Goal: Task Accomplishment & Management: Complete application form

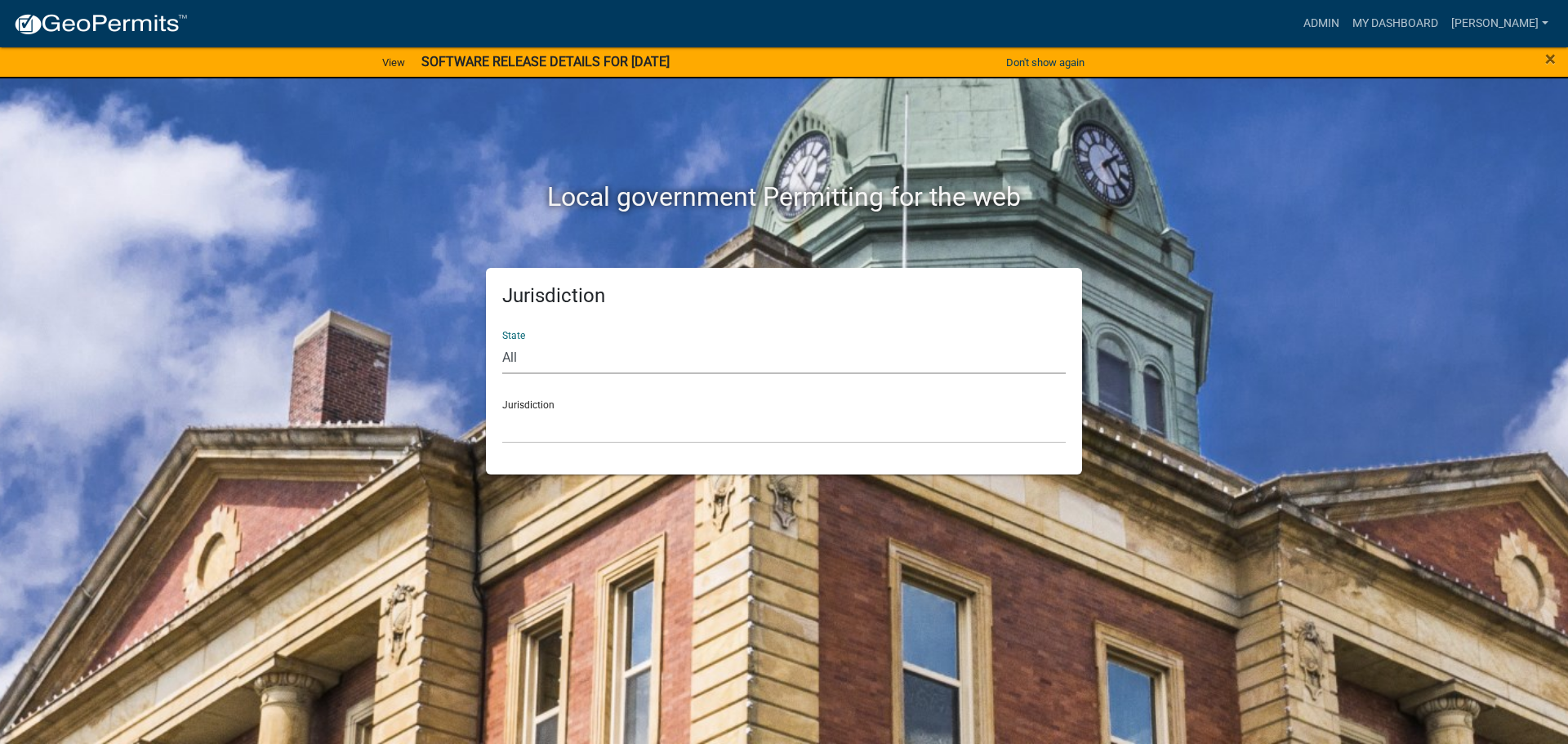
click at [546, 366] on select "All [US_STATE] [US_STATE] [US_STATE] [US_STATE] [US_STATE] [US_STATE] [US_STATE…" at bounding box center [784, 357] width 564 height 33
select select "[US_STATE]"
click at [502, 341] on select "All [US_STATE] [US_STATE] [US_STATE] [US_STATE] [US_STATE] [US_STATE] [US_STATE…" at bounding box center [784, 357] width 564 height 33
click at [532, 430] on select "[GEOGRAPHIC_DATA], [US_STATE] [GEOGRAPHIC_DATA], [US_STATE] [GEOGRAPHIC_DATA], …" at bounding box center [784, 426] width 564 height 33
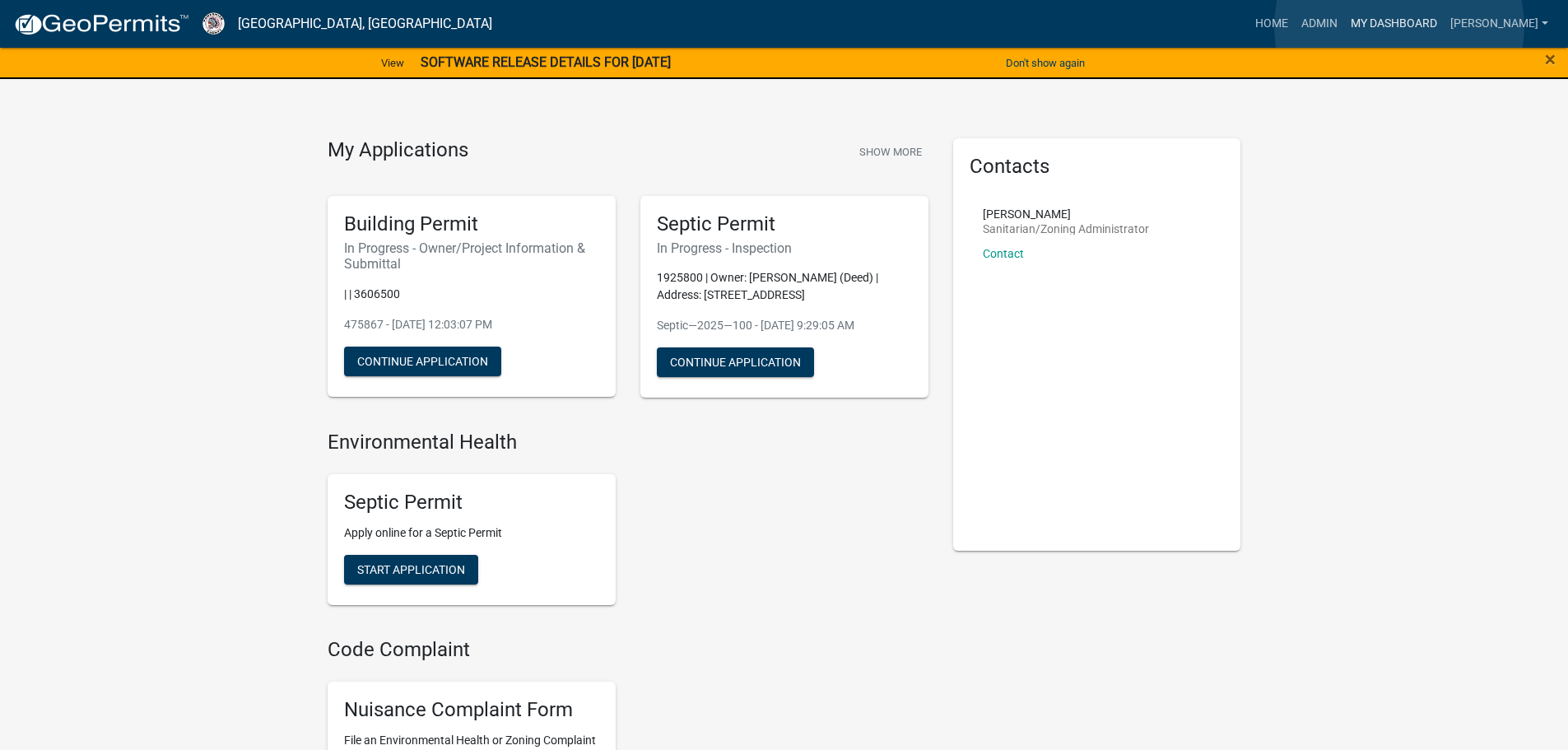
click at [1399, 27] on link "My Dashboard" at bounding box center [1394, 24] width 100 height 31
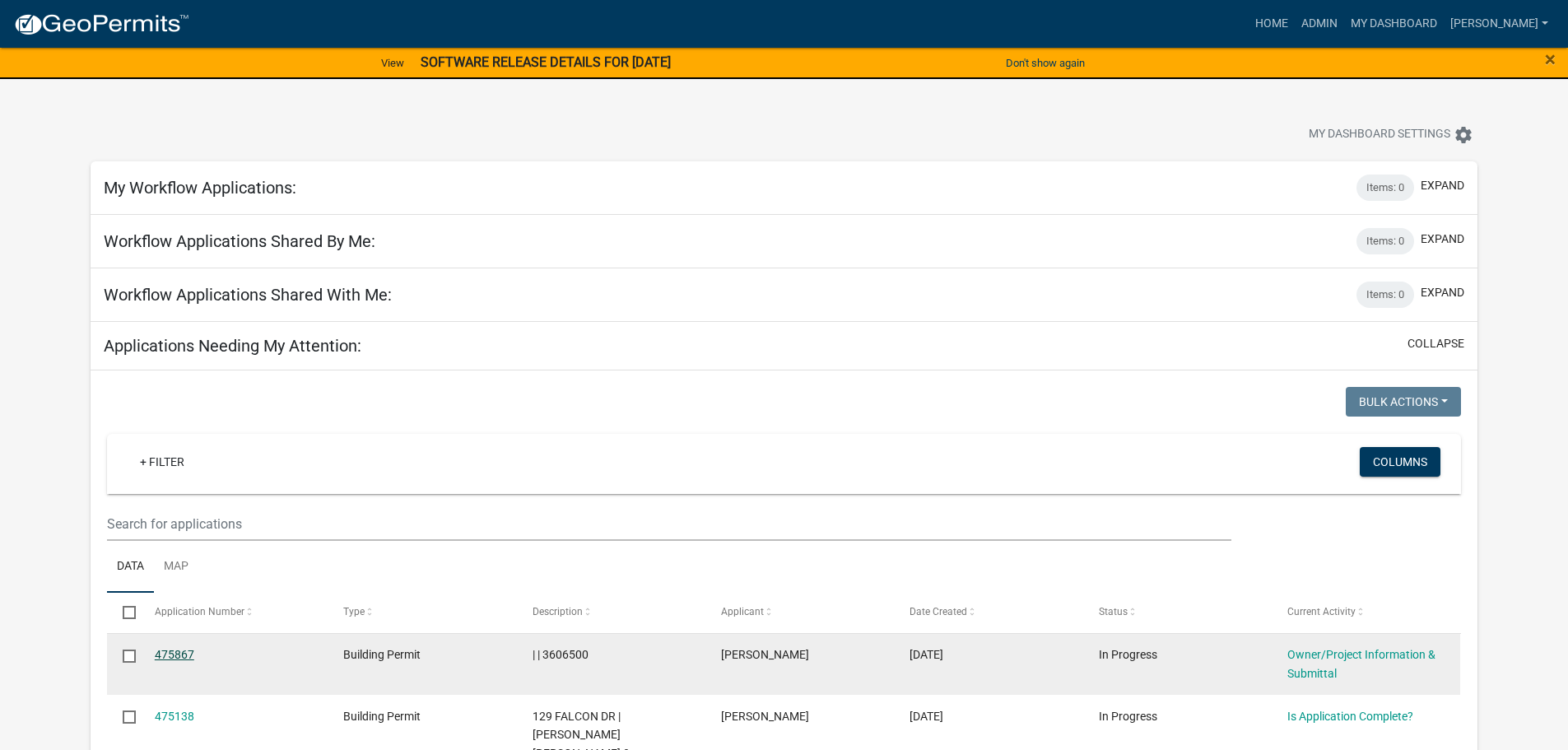
click at [189, 652] on link "475867" at bounding box center [175, 654] width 40 height 13
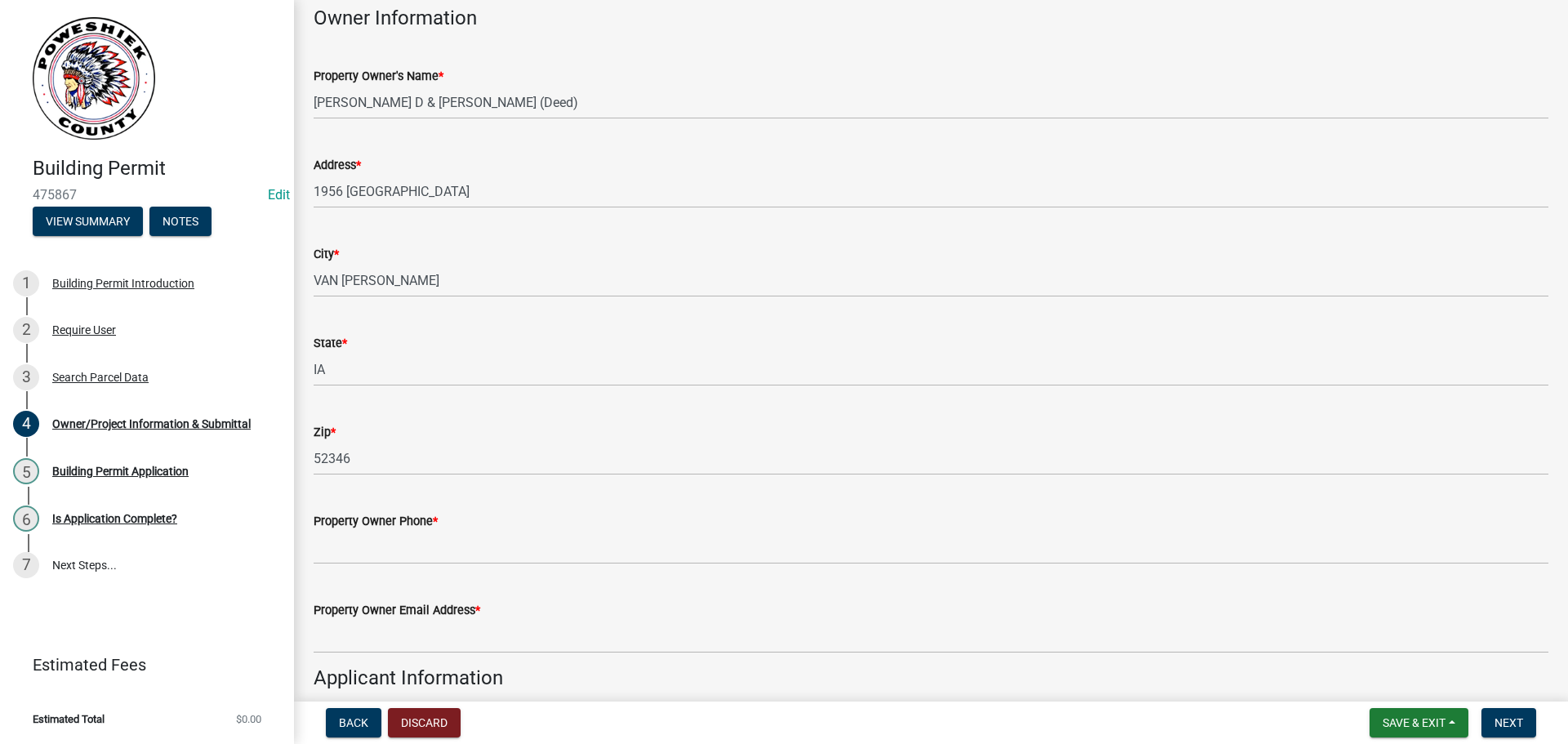
scroll to position [817, 0]
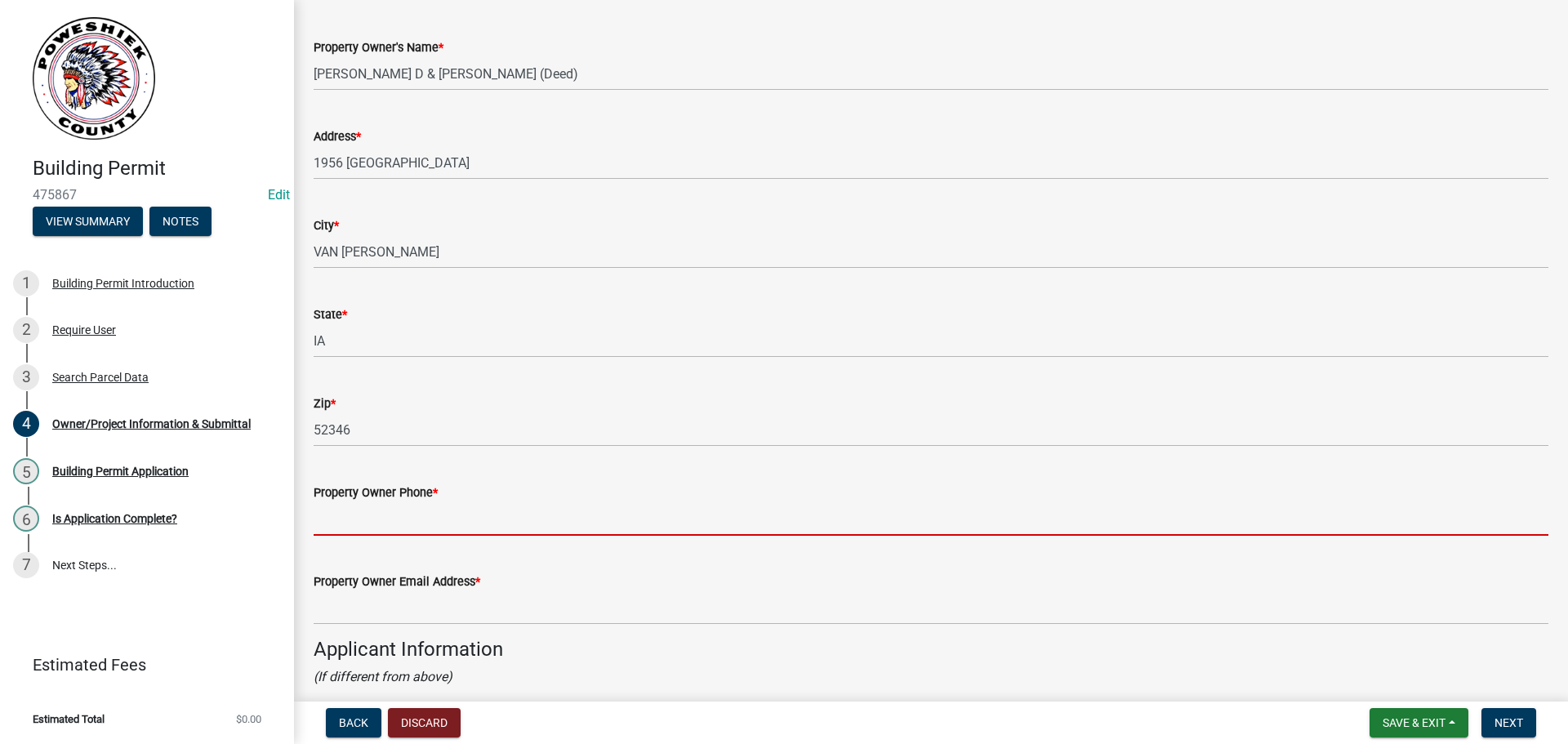
click at [349, 526] on input "Property Owner Phone *" at bounding box center [931, 518] width 1235 height 33
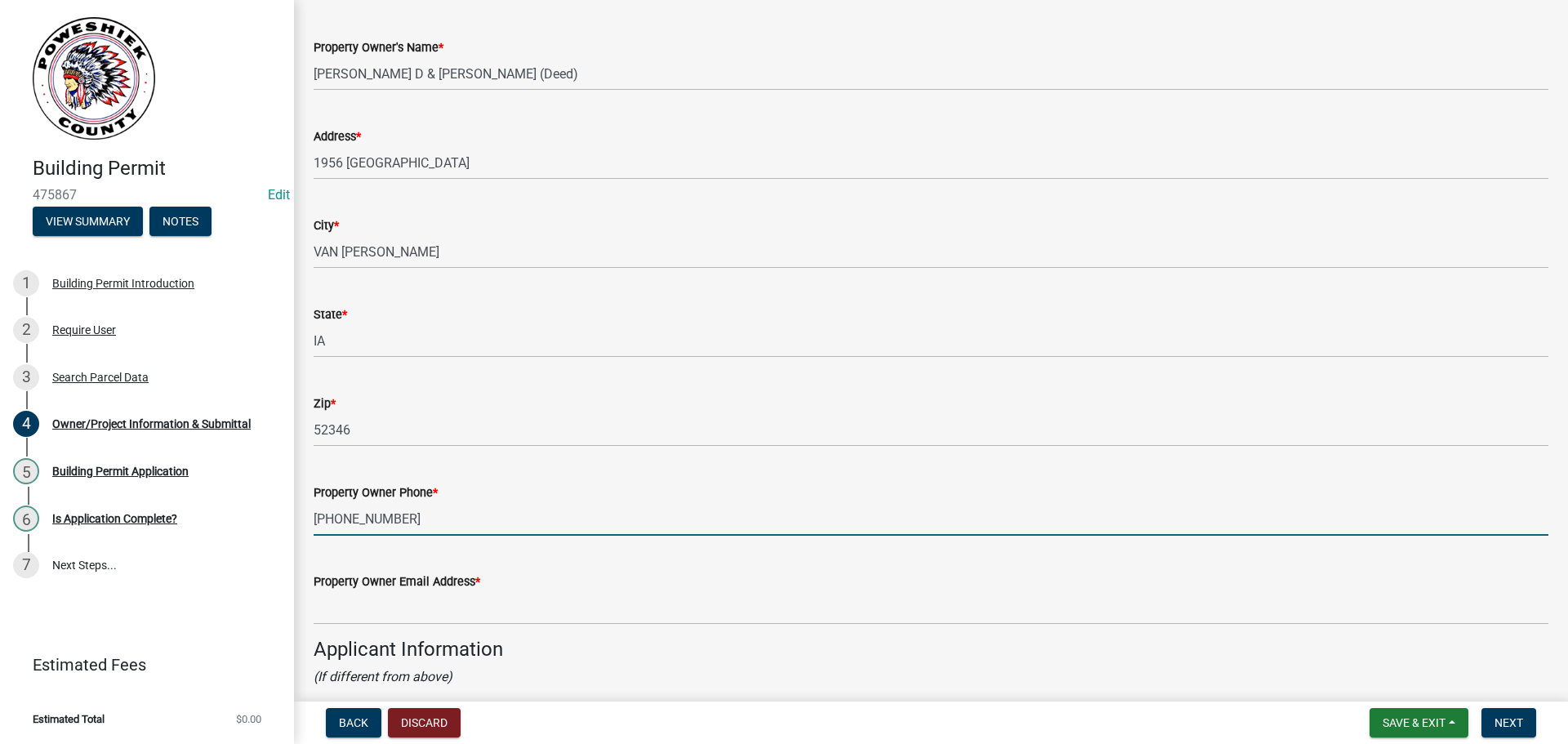
type input "[PHONE_NUMBER]"
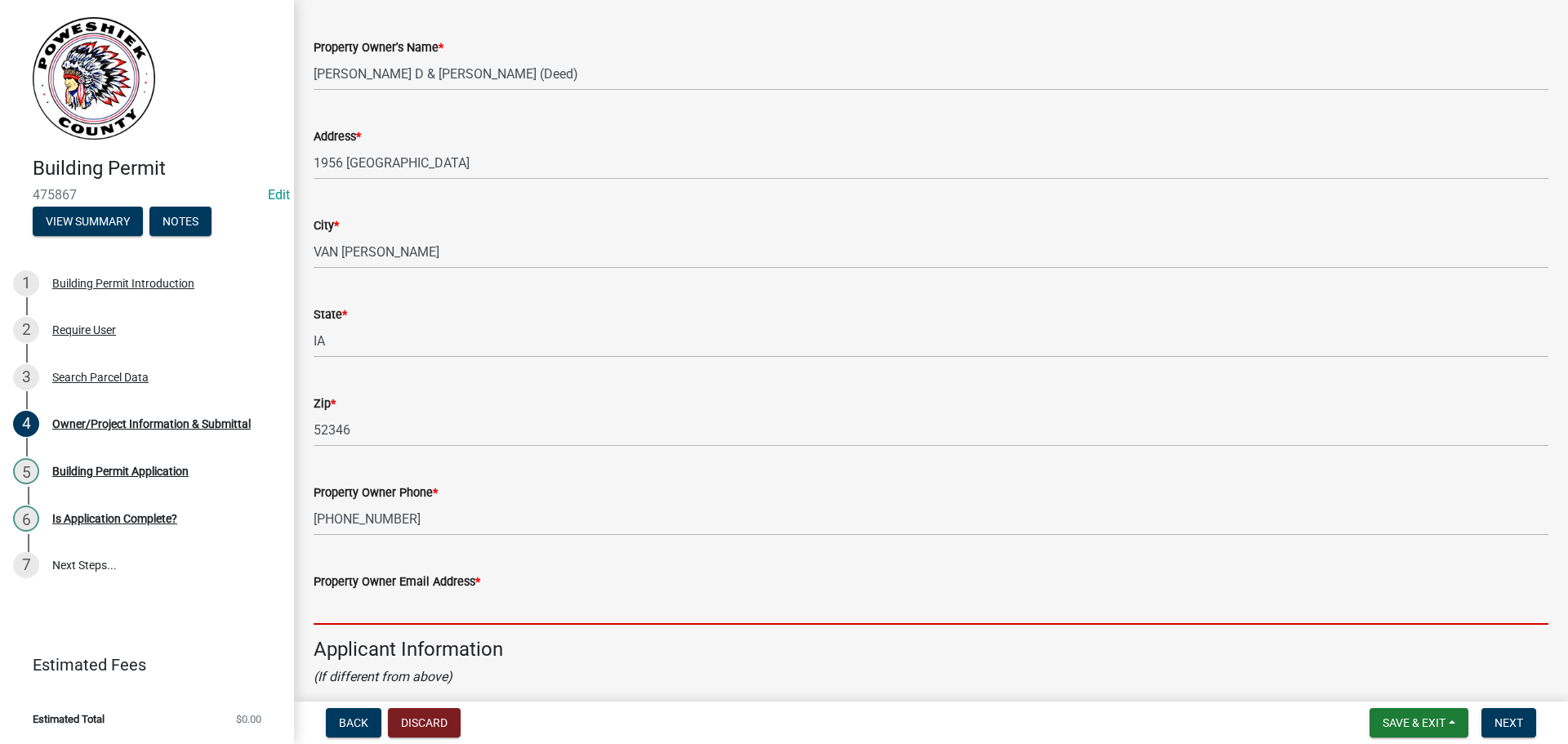
click at [361, 617] on input "Property Owner Email Address *" at bounding box center [931, 607] width 1235 height 33
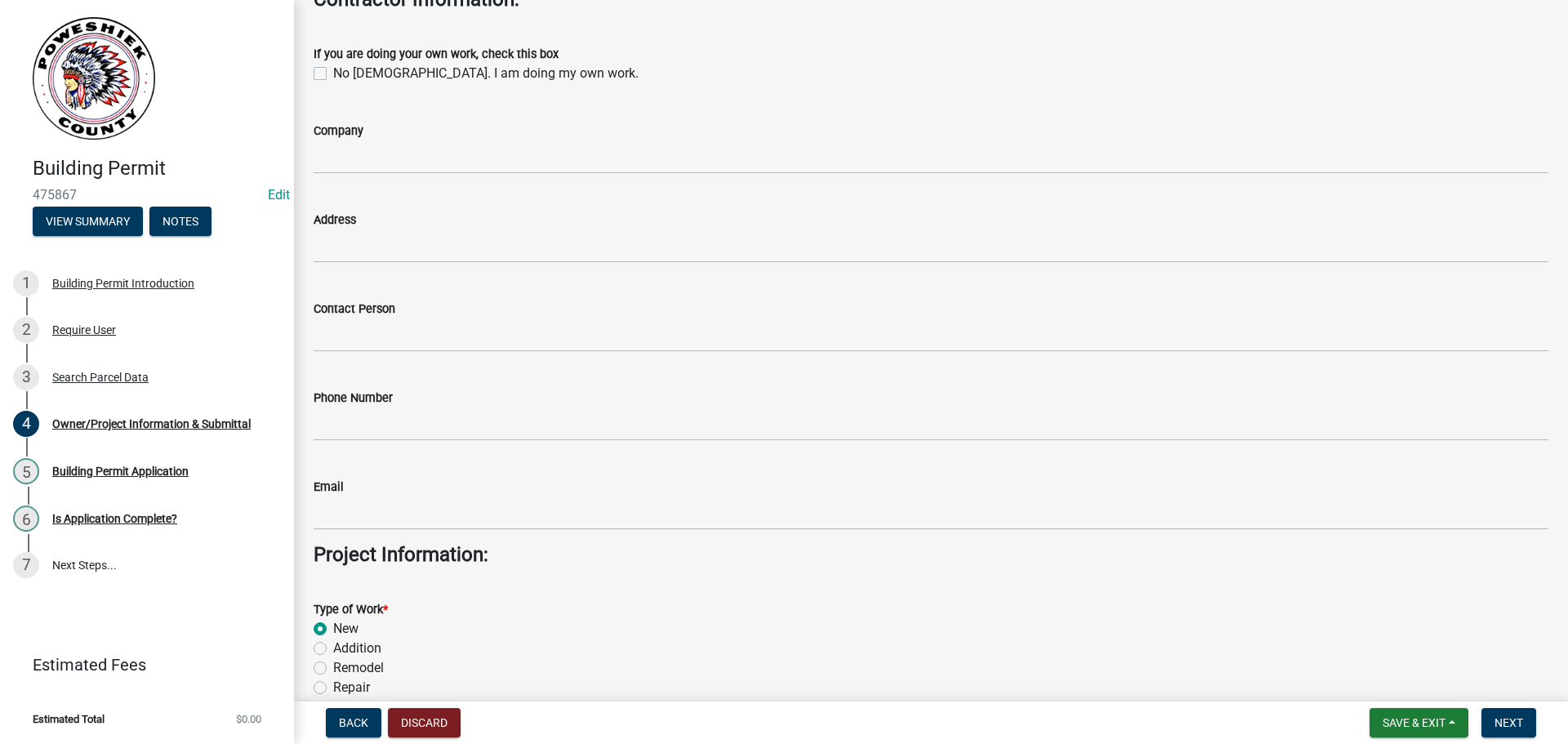
scroll to position [2123, 0]
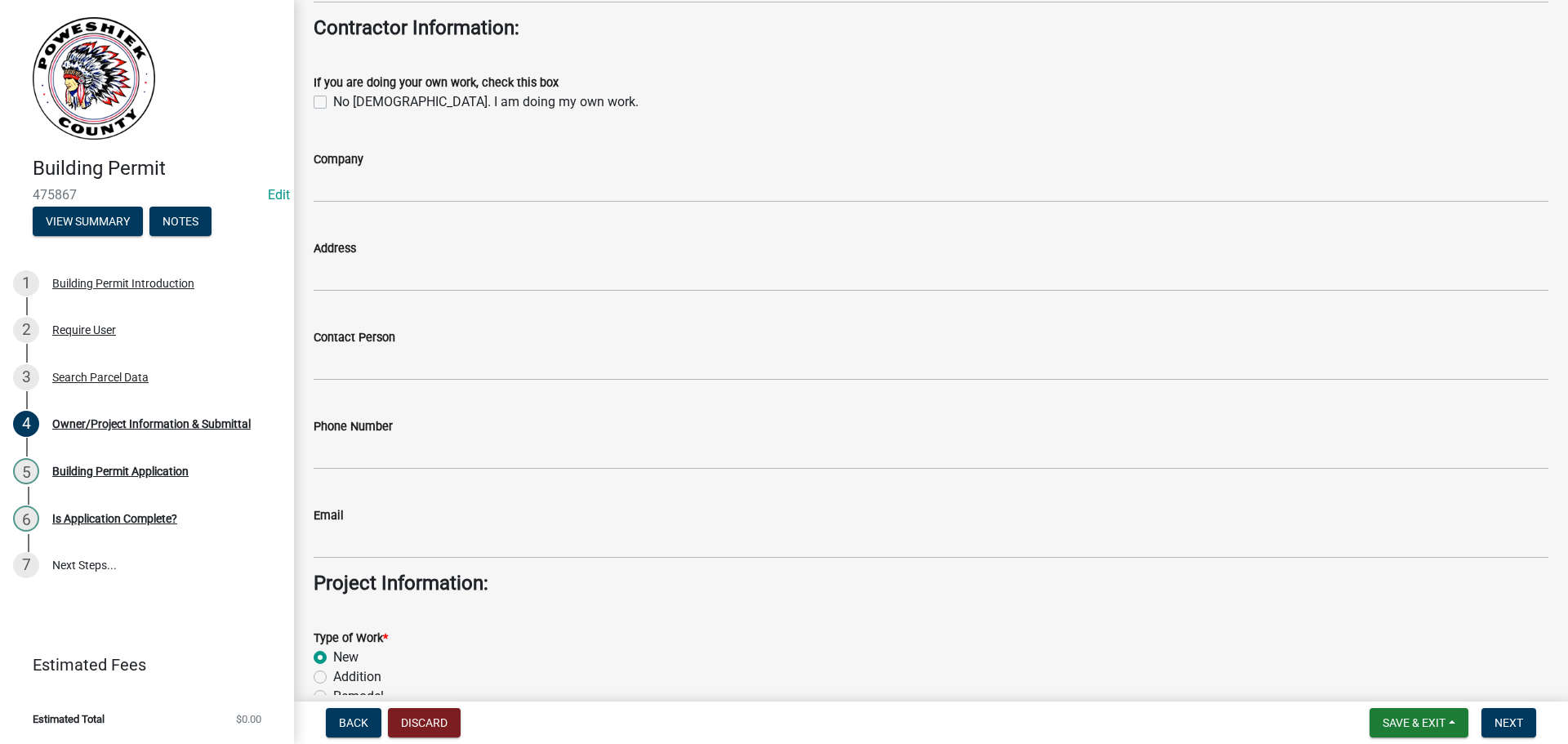
type input "[PERSON_NAME][EMAIL_ADDRESS][PERSON_NAME][DOMAIN_NAME]"
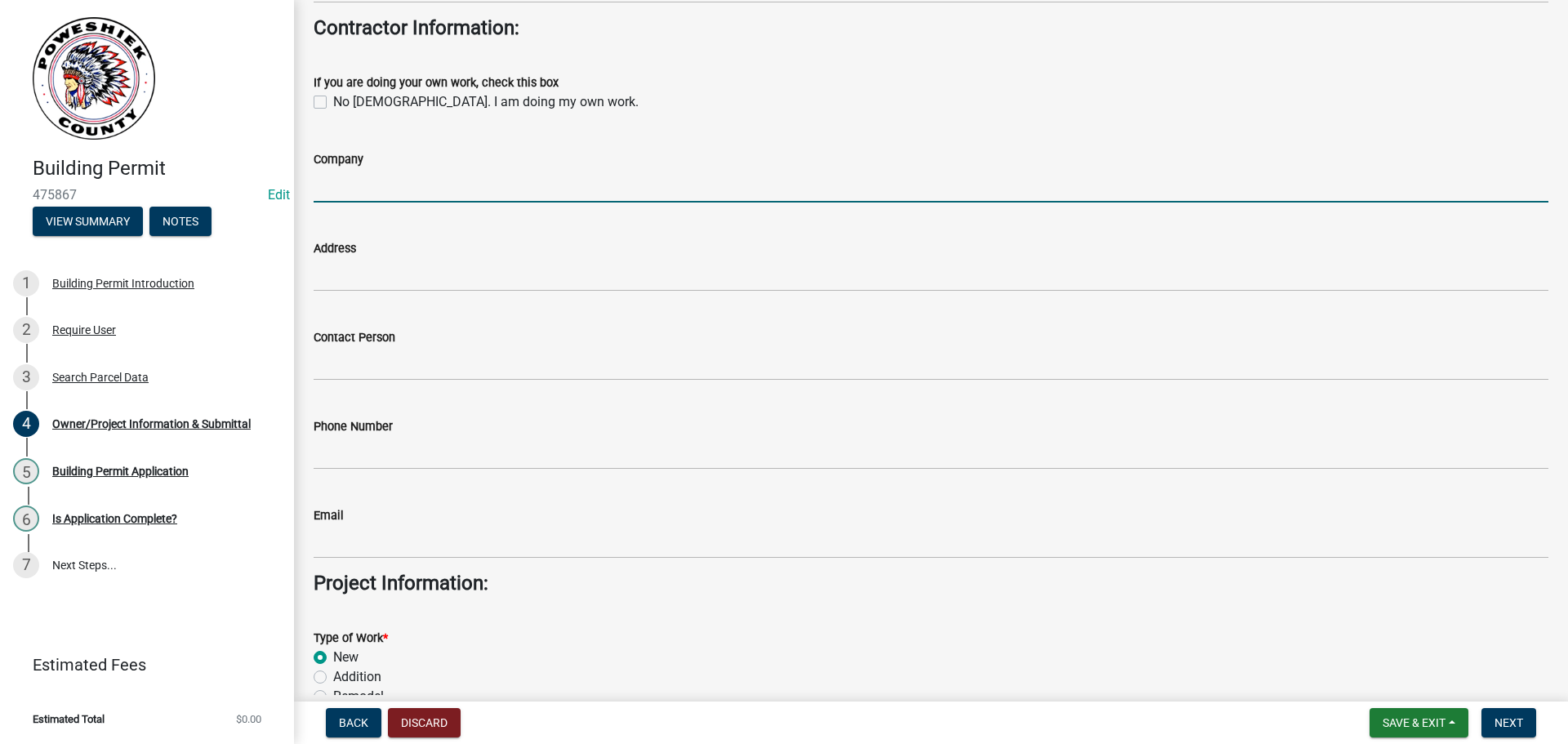
click at [344, 194] on input "Company" at bounding box center [931, 185] width 1235 height 33
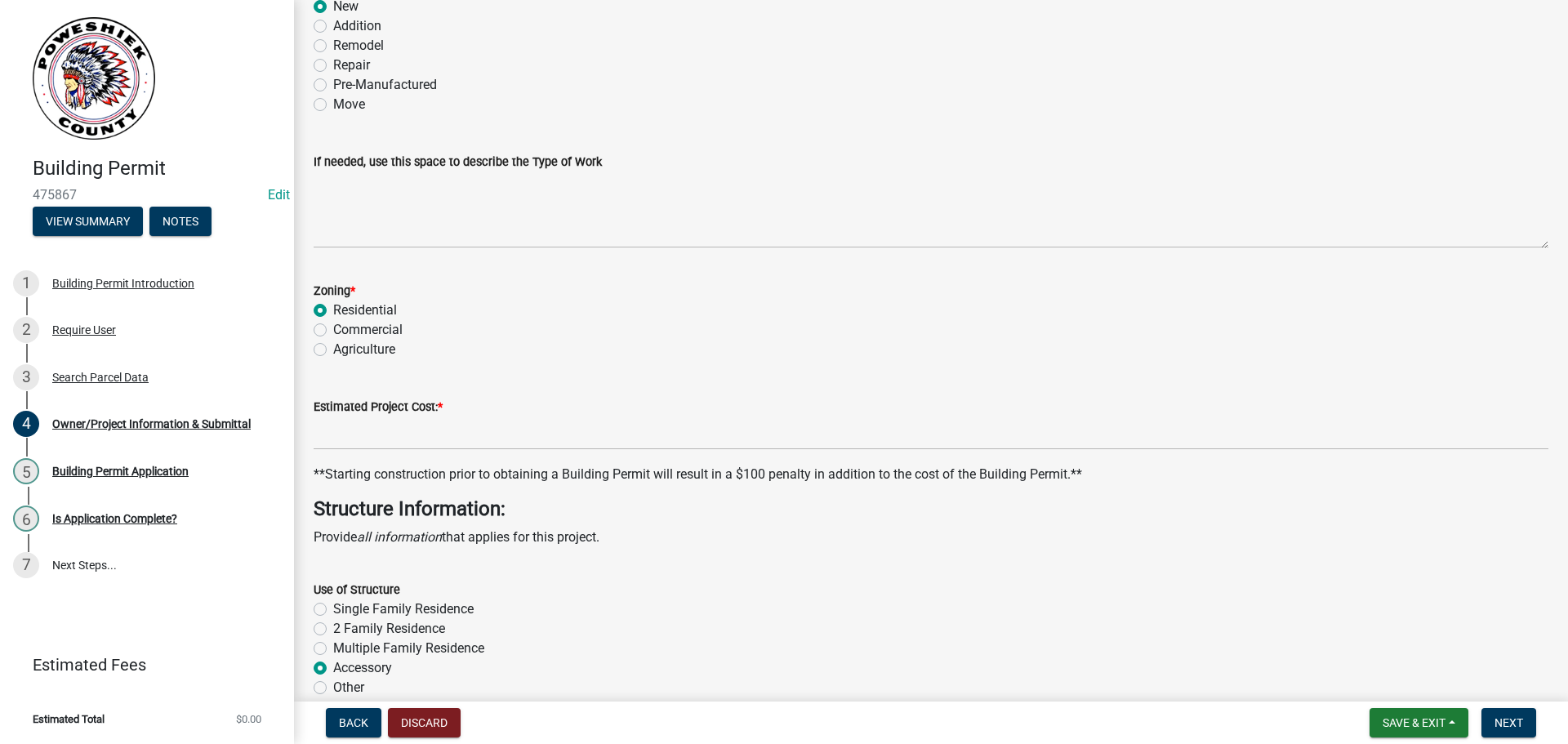
scroll to position [2776, 0]
type input "Pidemeyer Construction"
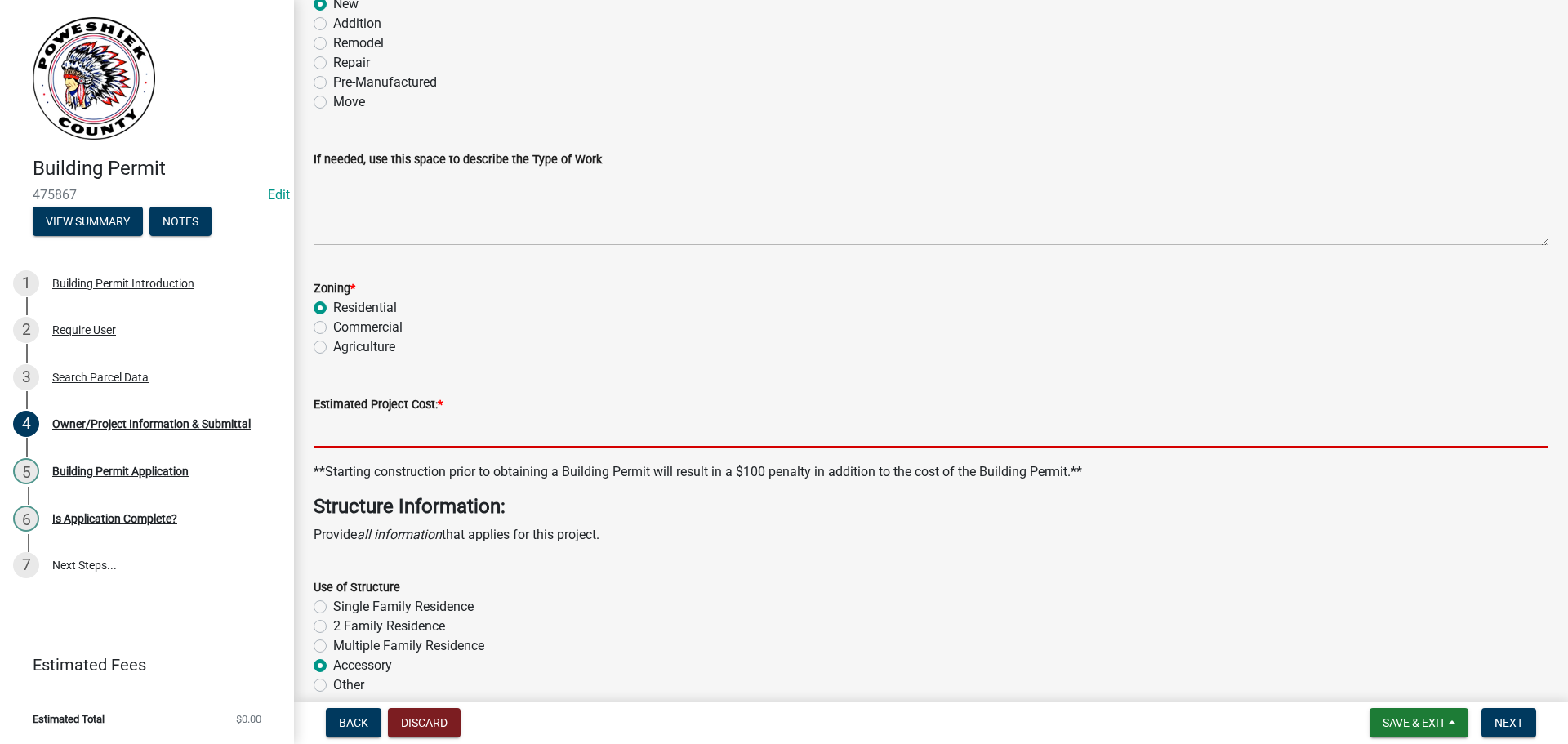
click at [345, 430] on input "text" at bounding box center [931, 431] width 1235 height 33
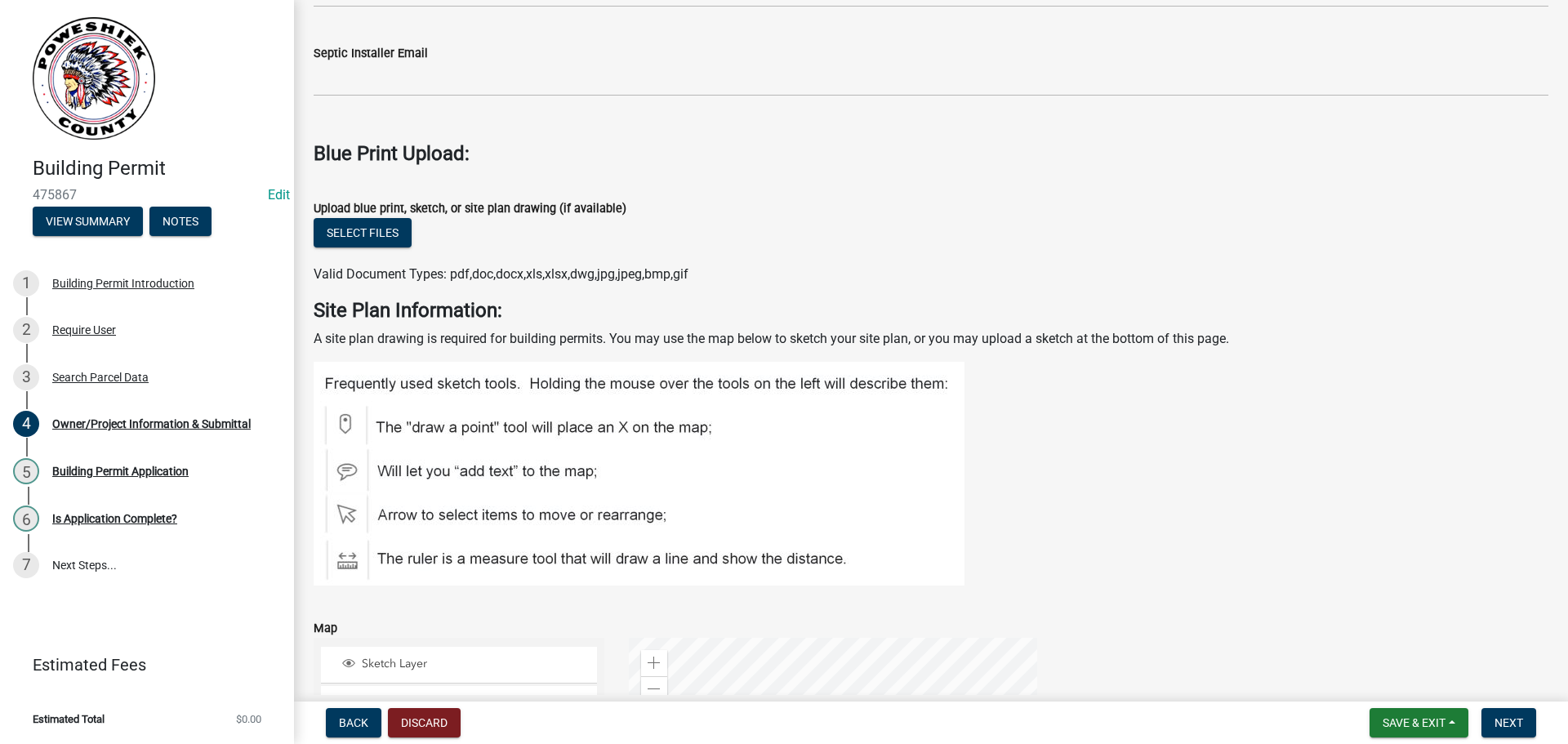
scroll to position [4899, 0]
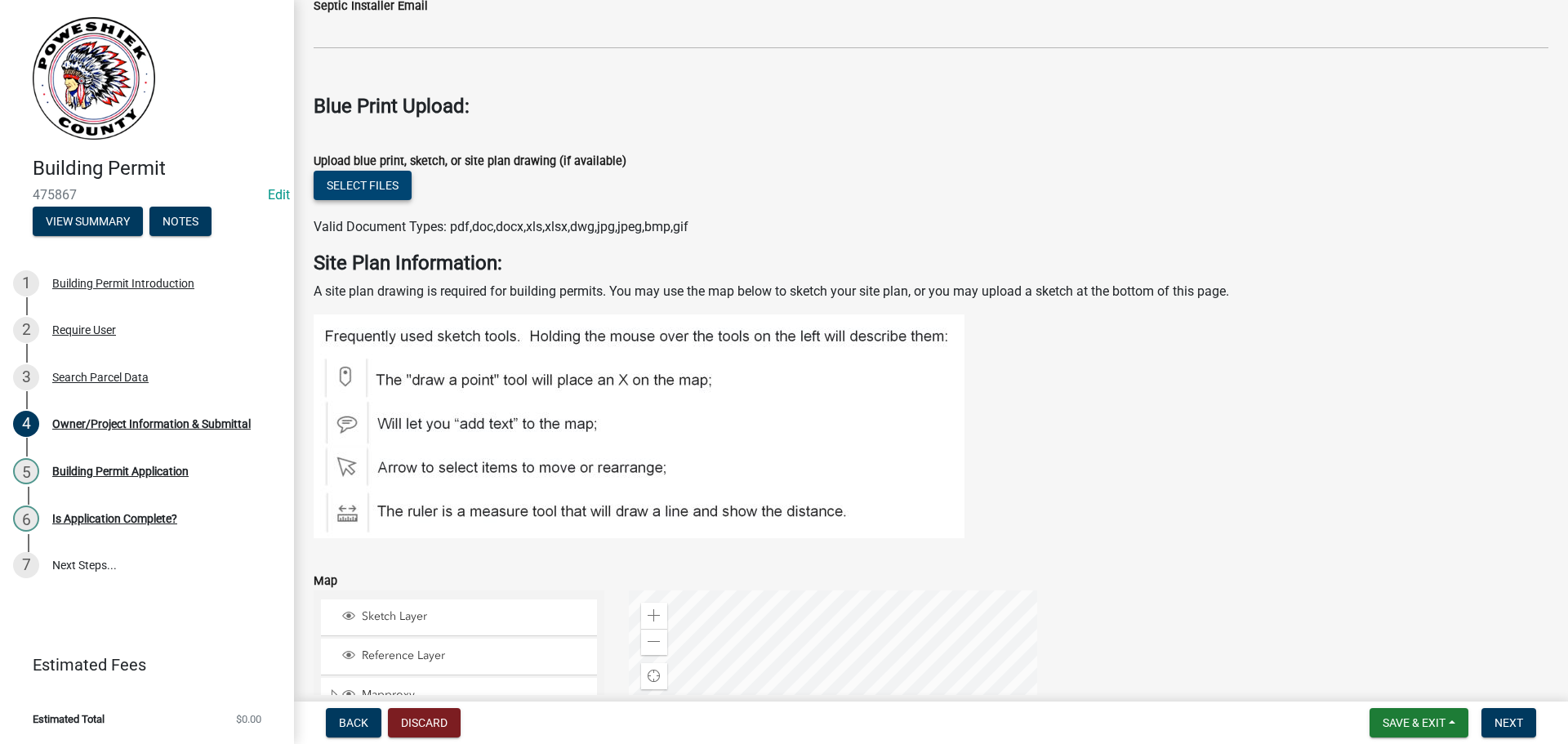
type input "15000"
click at [343, 185] on button "Select files" at bounding box center [362, 185] width 98 height 29
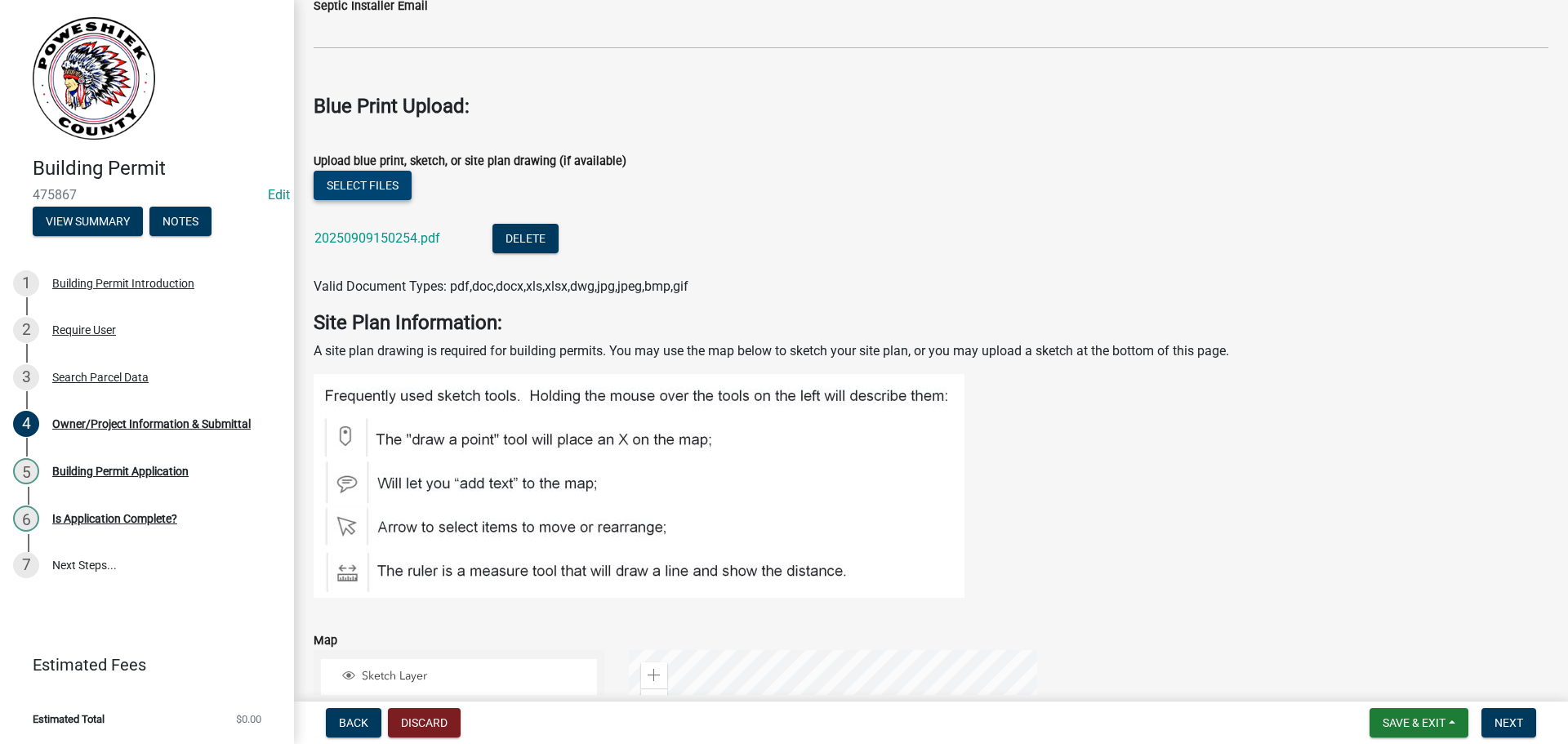
click at [372, 185] on button "Select files" at bounding box center [362, 185] width 98 height 29
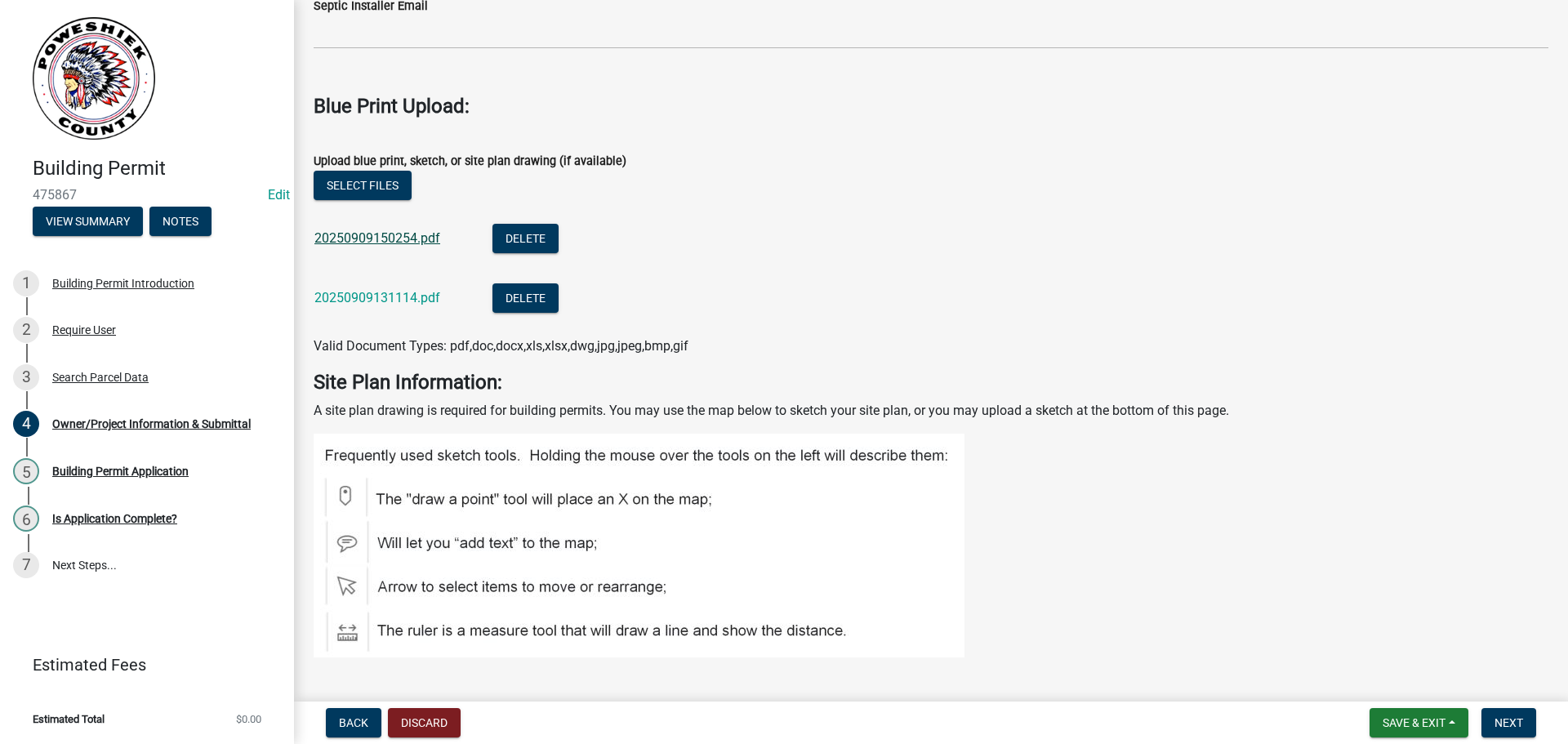
click at [391, 236] on link "20250909150254.pdf" at bounding box center [377, 238] width 126 height 15
click at [392, 293] on link "20250909131114.pdf" at bounding box center [377, 297] width 126 height 15
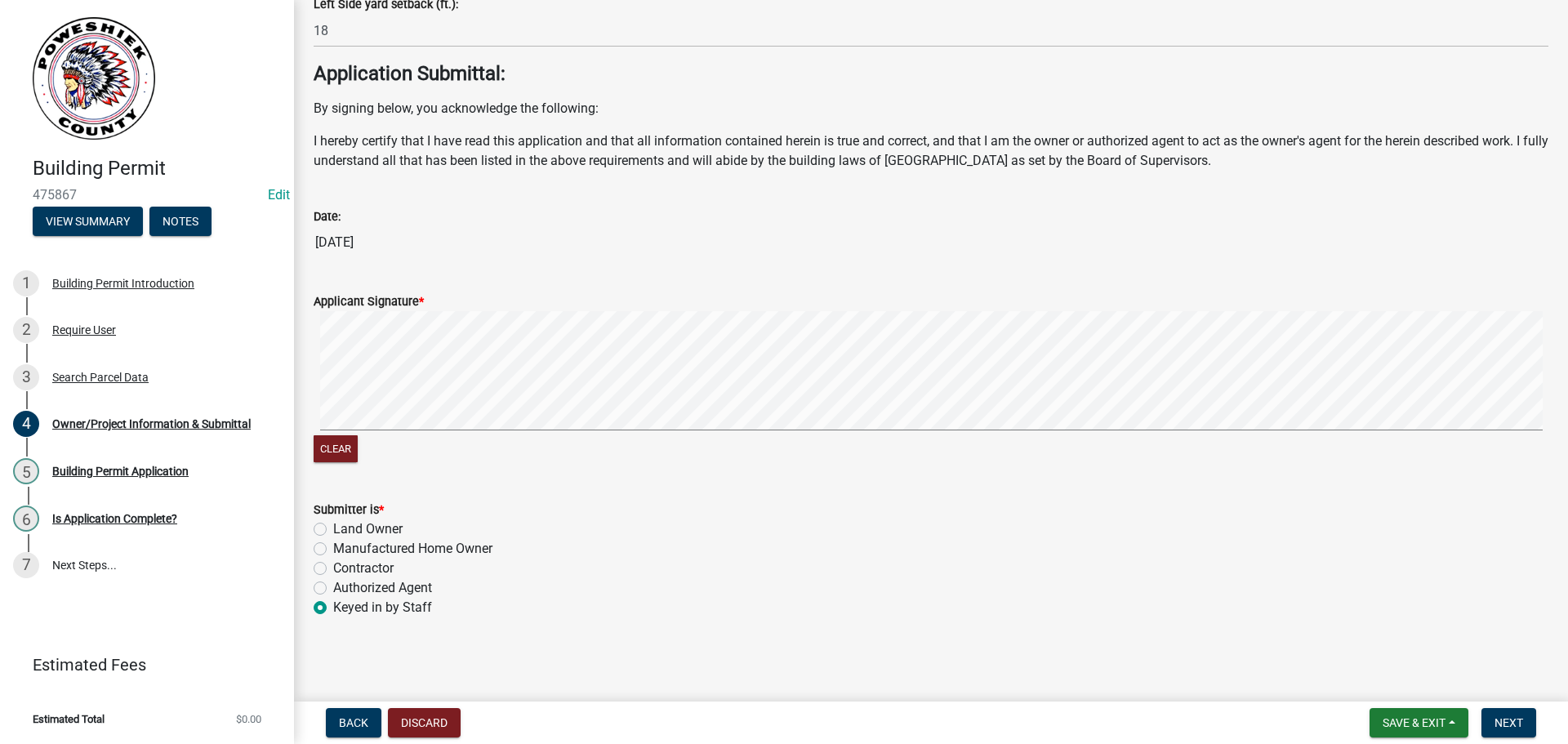
scroll to position [6370, 0]
click at [1511, 723] on span "Next" at bounding box center [1508, 722] width 28 height 13
click at [1528, 723] on button "Next" at bounding box center [1509, 723] width 55 height 29
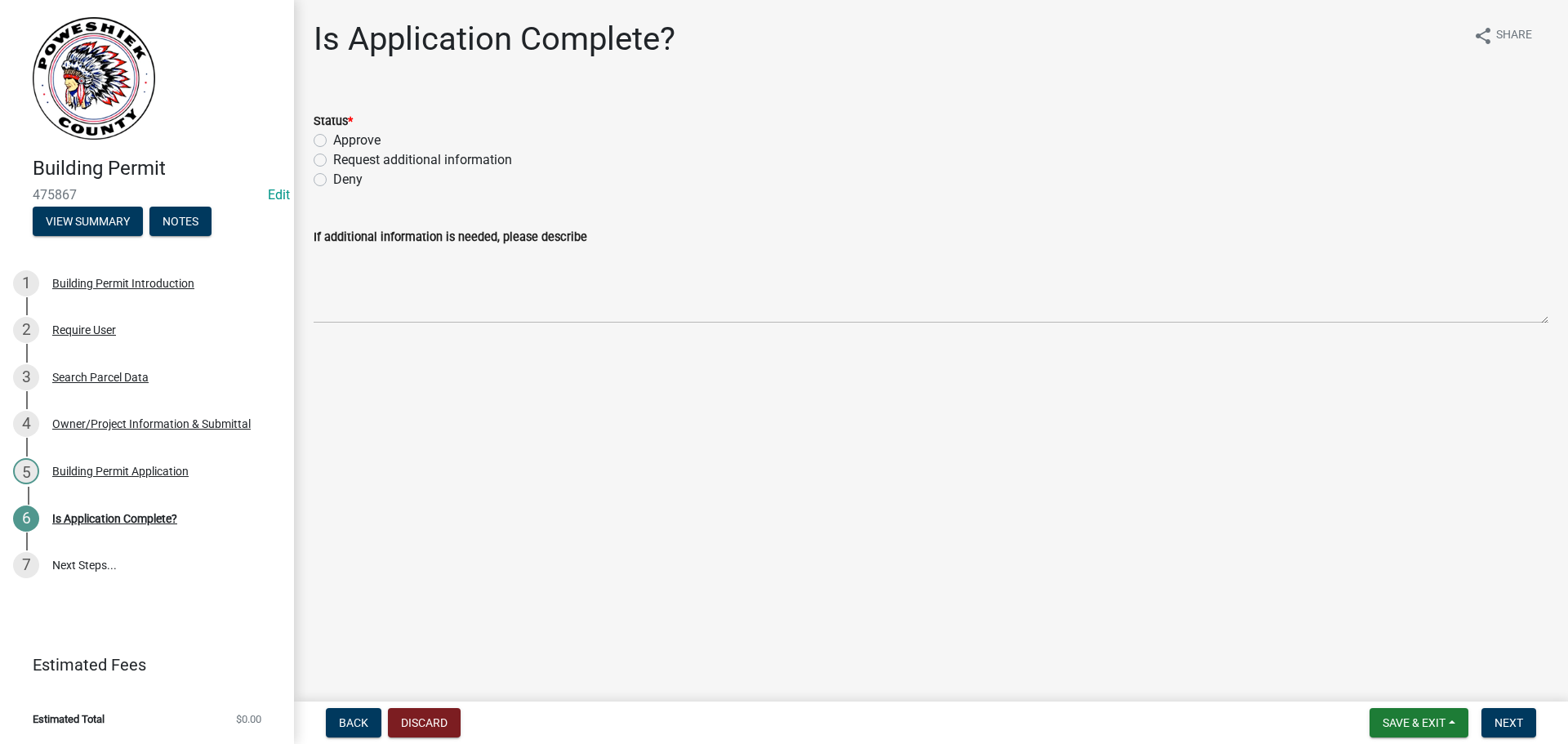
click at [333, 140] on label "Approve" at bounding box center [356, 140] width 47 height 20
click at [333, 140] on input "Approve" at bounding box center [338, 136] width 10 height 10
radio input "true"
click at [1524, 720] on span "Next" at bounding box center [1508, 722] width 28 height 13
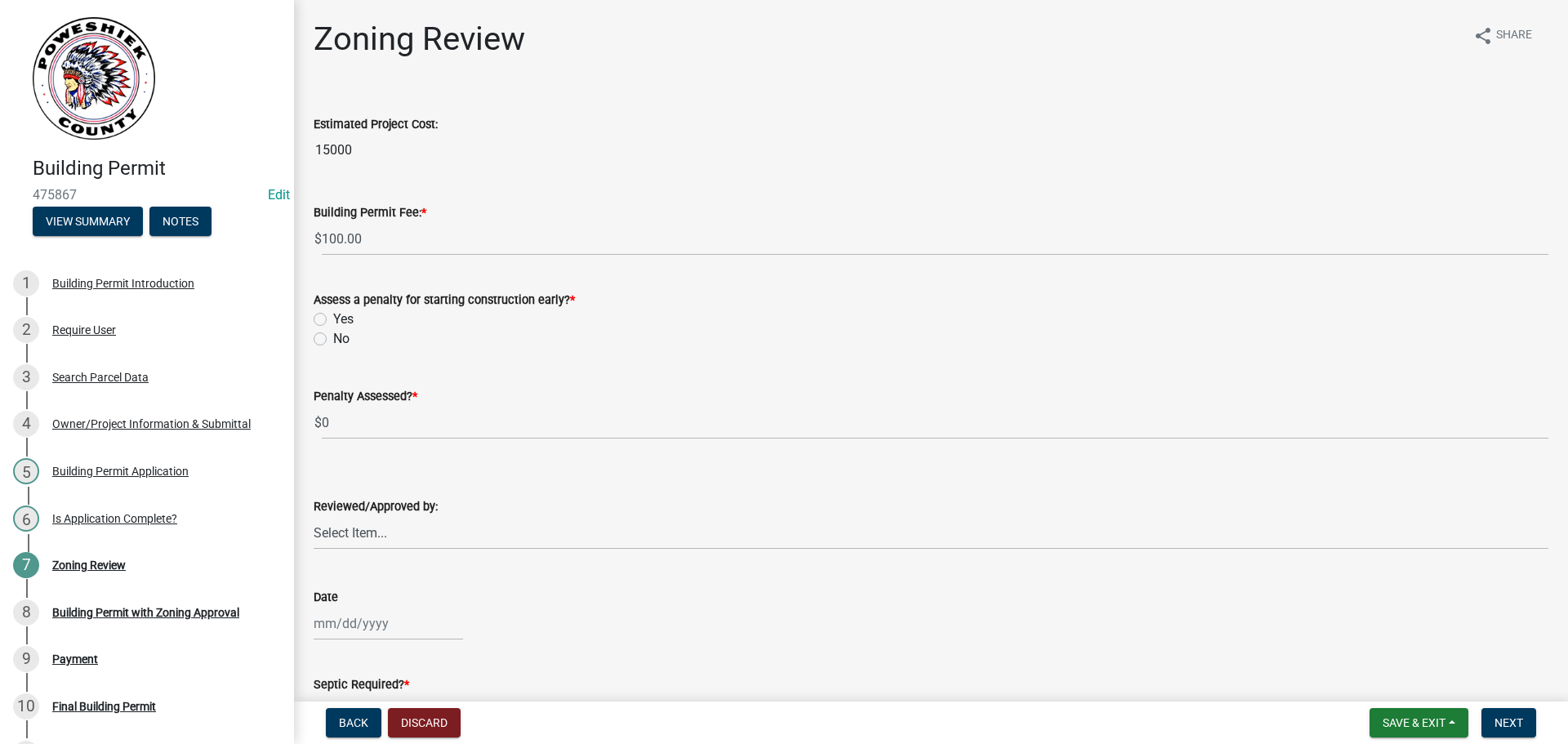
click at [333, 341] on label "No" at bounding box center [341, 338] width 16 height 20
click at [333, 340] on input "No" at bounding box center [338, 334] width 10 height 10
radio input "true"
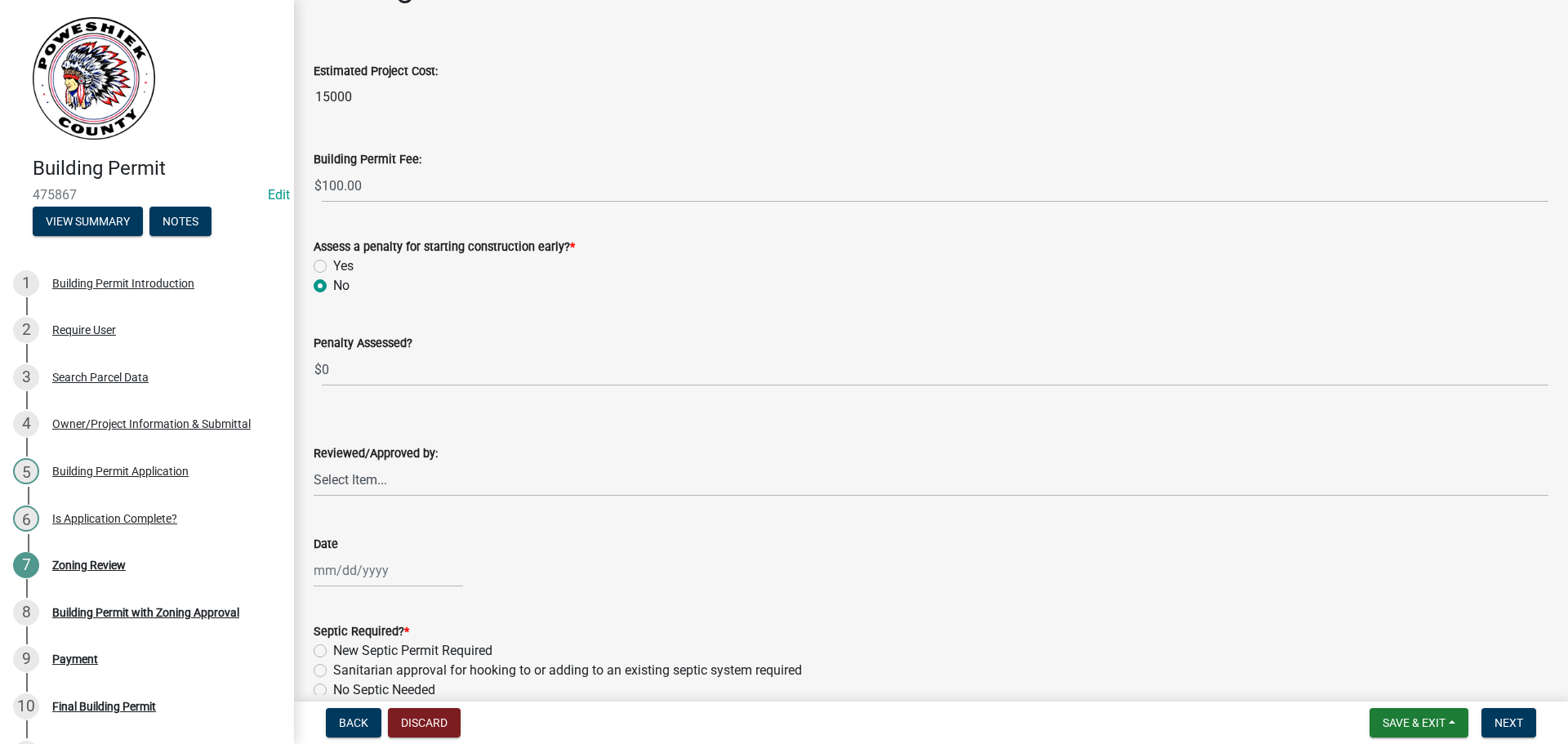
scroll to position [82, 0]
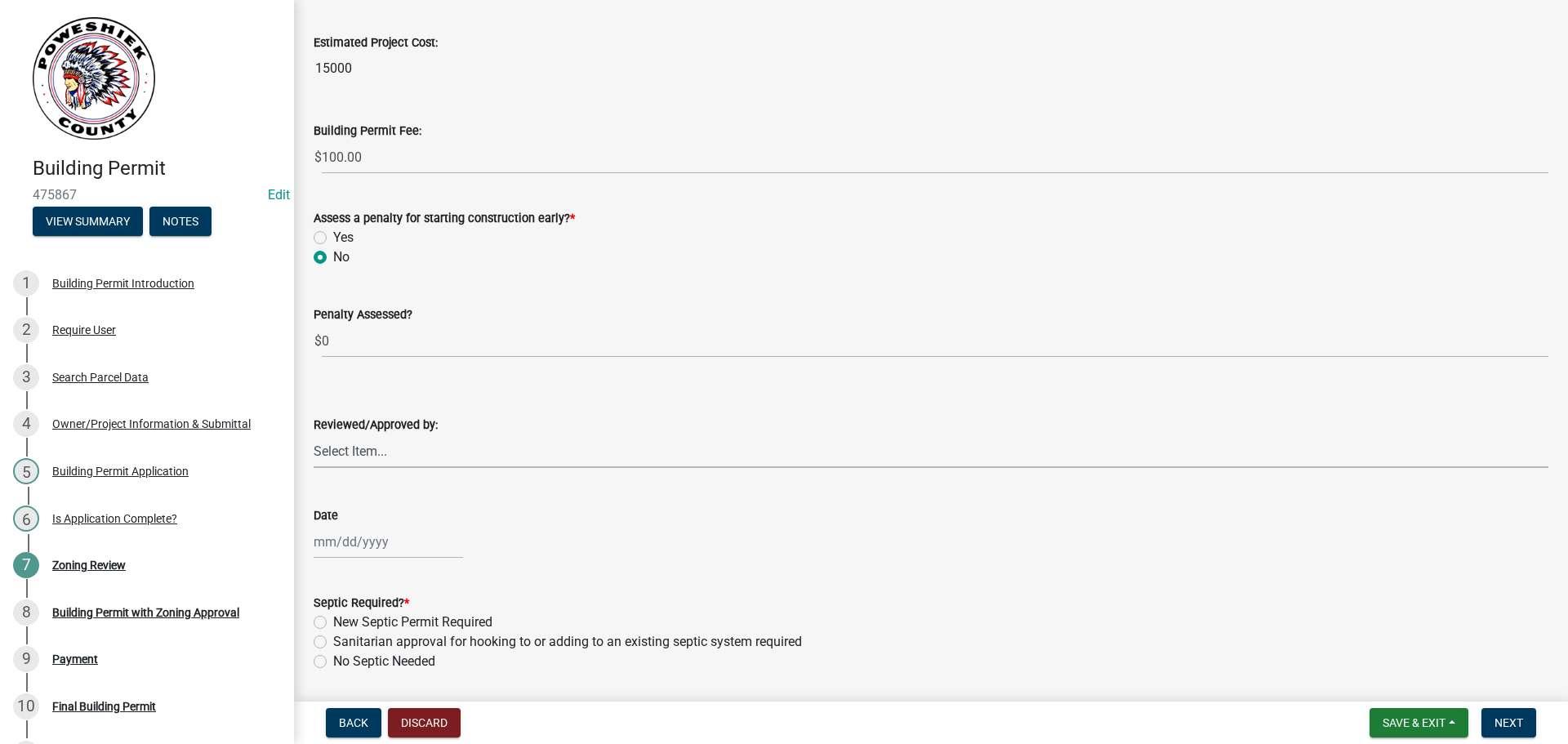
click at [361, 453] on select "Select Item... [PERSON_NAME]" at bounding box center [931, 451] width 1235 height 33
click at [314, 435] on select "Select Item... [PERSON_NAME]" at bounding box center [931, 451] width 1235 height 33
select select "cd1e2781-96fe-455b-9ef7-e2bfe4f5dace"
select select "9"
select select "2025"
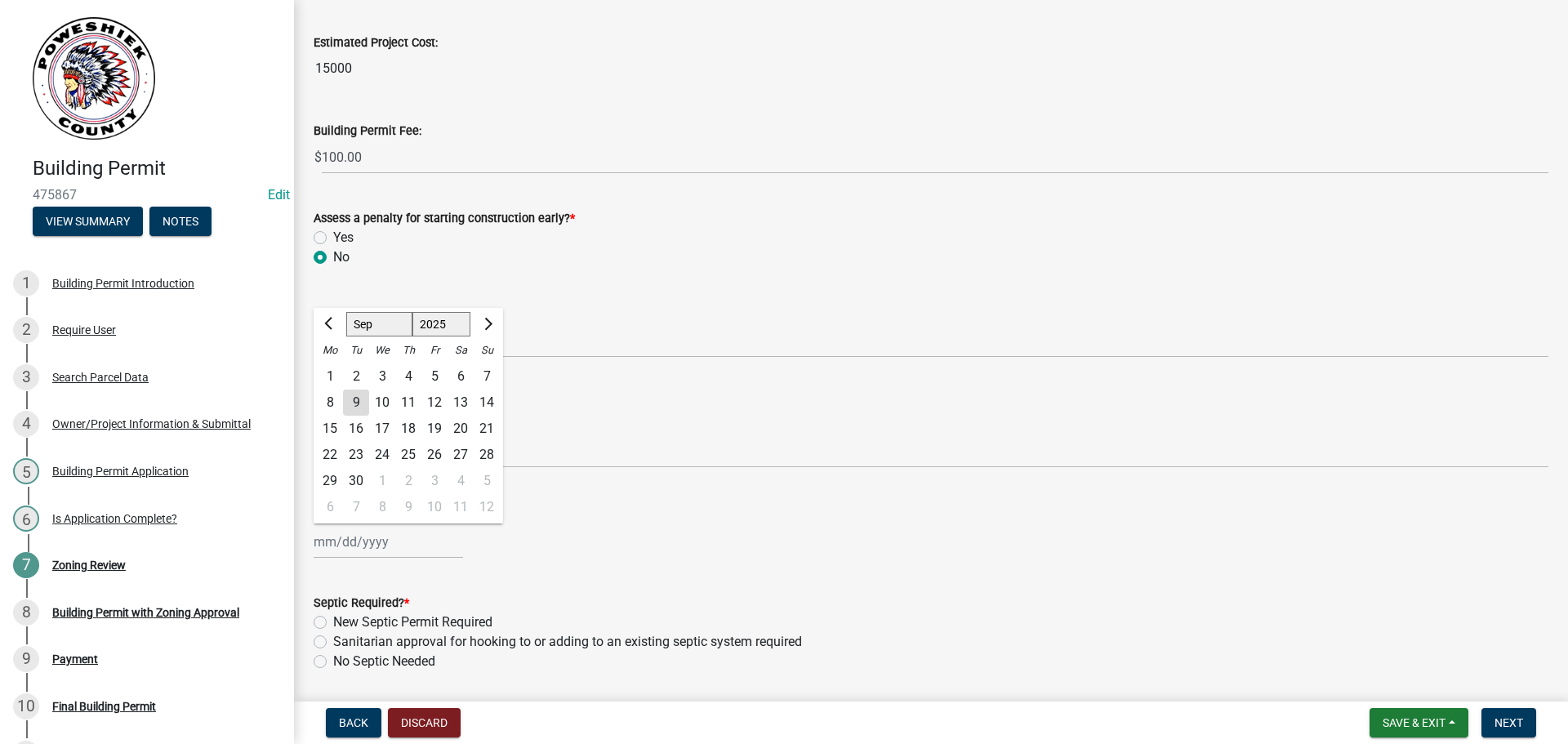
click at [336, 546] on div "[PERSON_NAME] Feb Mar Apr [PERSON_NAME][DATE] Oct Nov [DATE] 1526 1527 1528 152…" at bounding box center [388, 542] width 150 height 33
click at [357, 406] on div "9" at bounding box center [355, 402] width 26 height 26
type input "[DATE]"
click at [333, 662] on label "No Septic Needed" at bounding box center [384, 661] width 102 height 20
click at [333, 662] on input "No Septic Needed" at bounding box center [338, 657] width 10 height 10
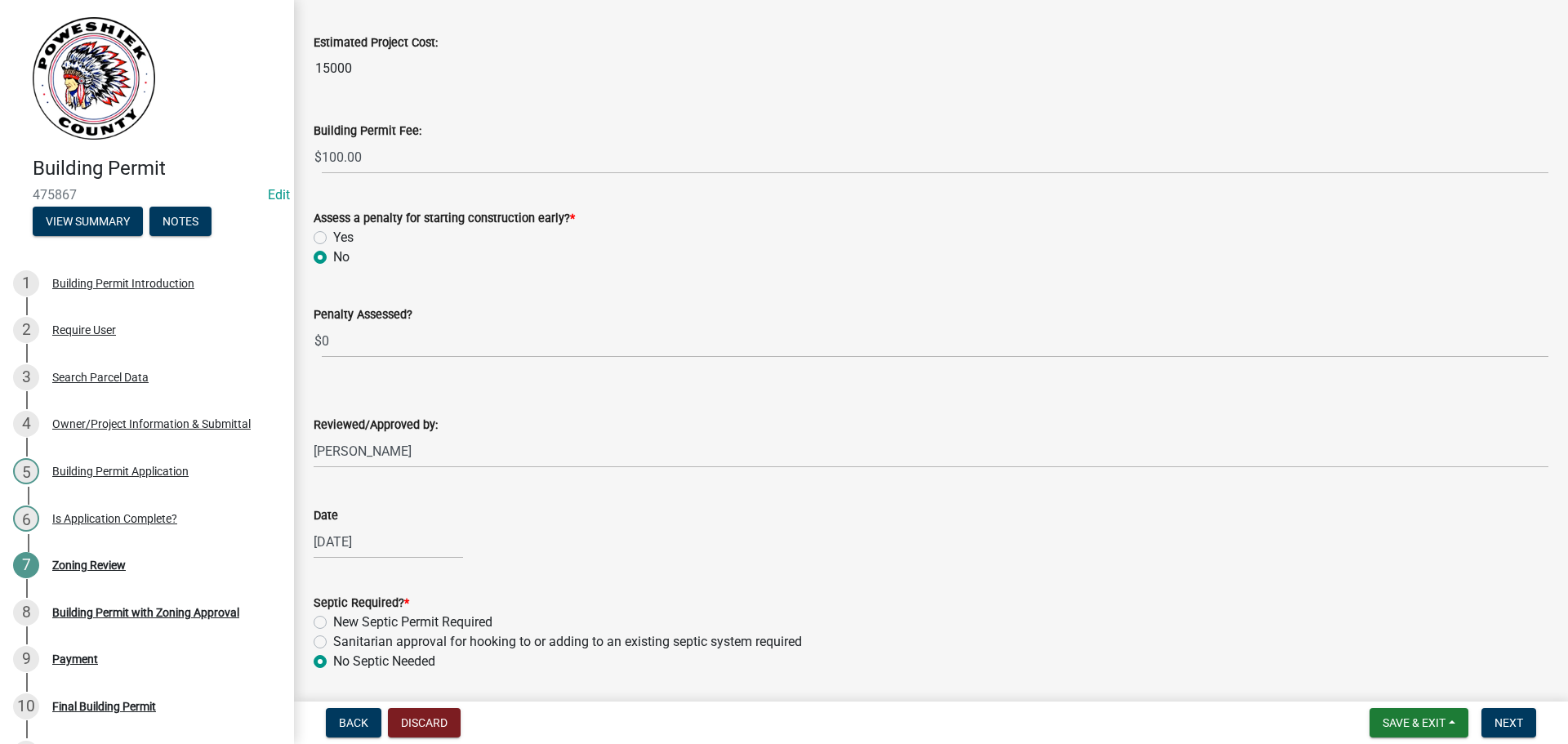
radio input "true"
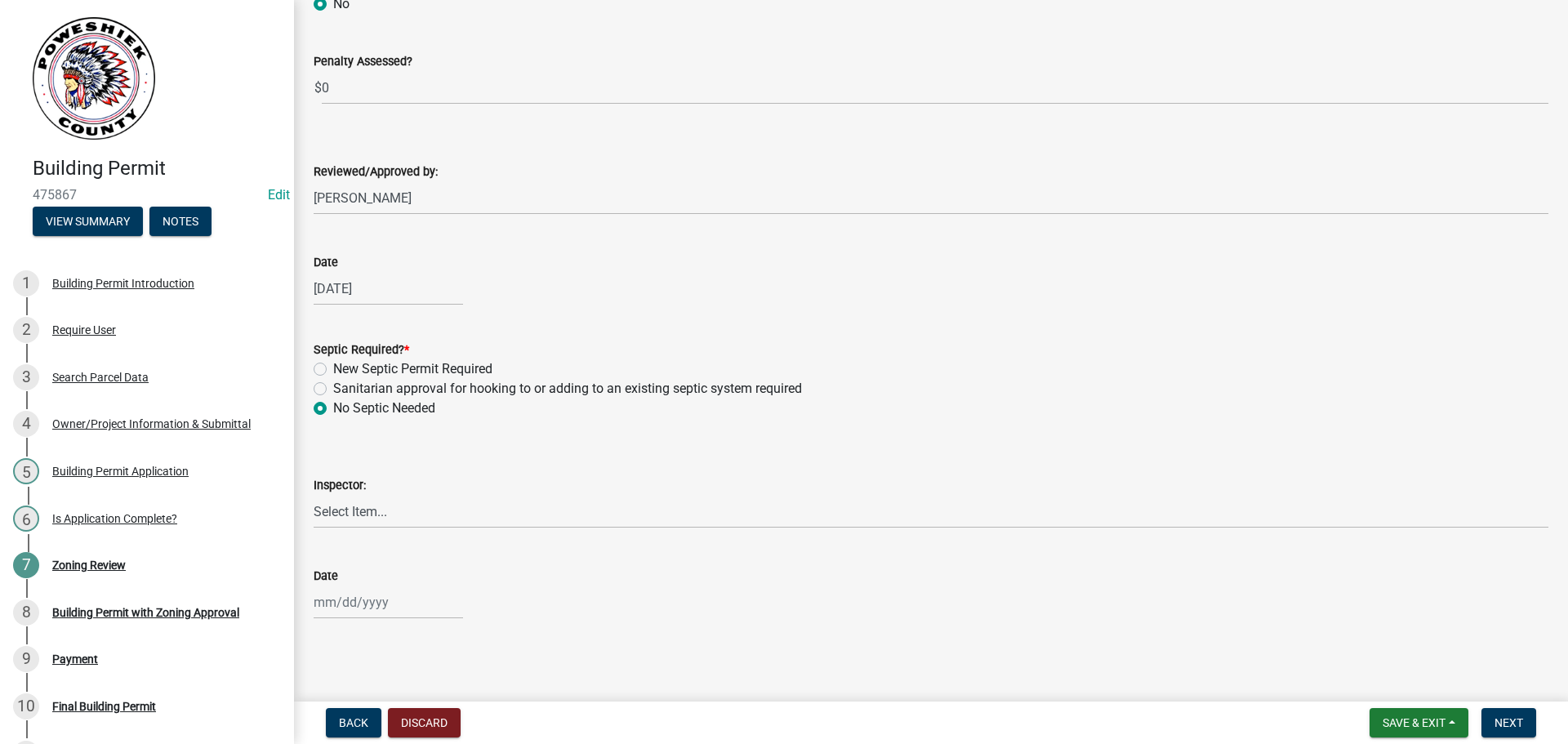
scroll to position [337, 0]
click at [362, 505] on select "Select Item... [PERSON_NAME]" at bounding box center [931, 508] width 1235 height 33
click at [314, 492] on select "Select Item... [PERSON_NAME]" at bounding box center [931, 508] width 1235 height 33
select select "cd1e2781-96fe-455b-9ef7-e2bfe4f5dace"
click at [342, 613] on div at bounding box center [388, 599] width 150 height 33
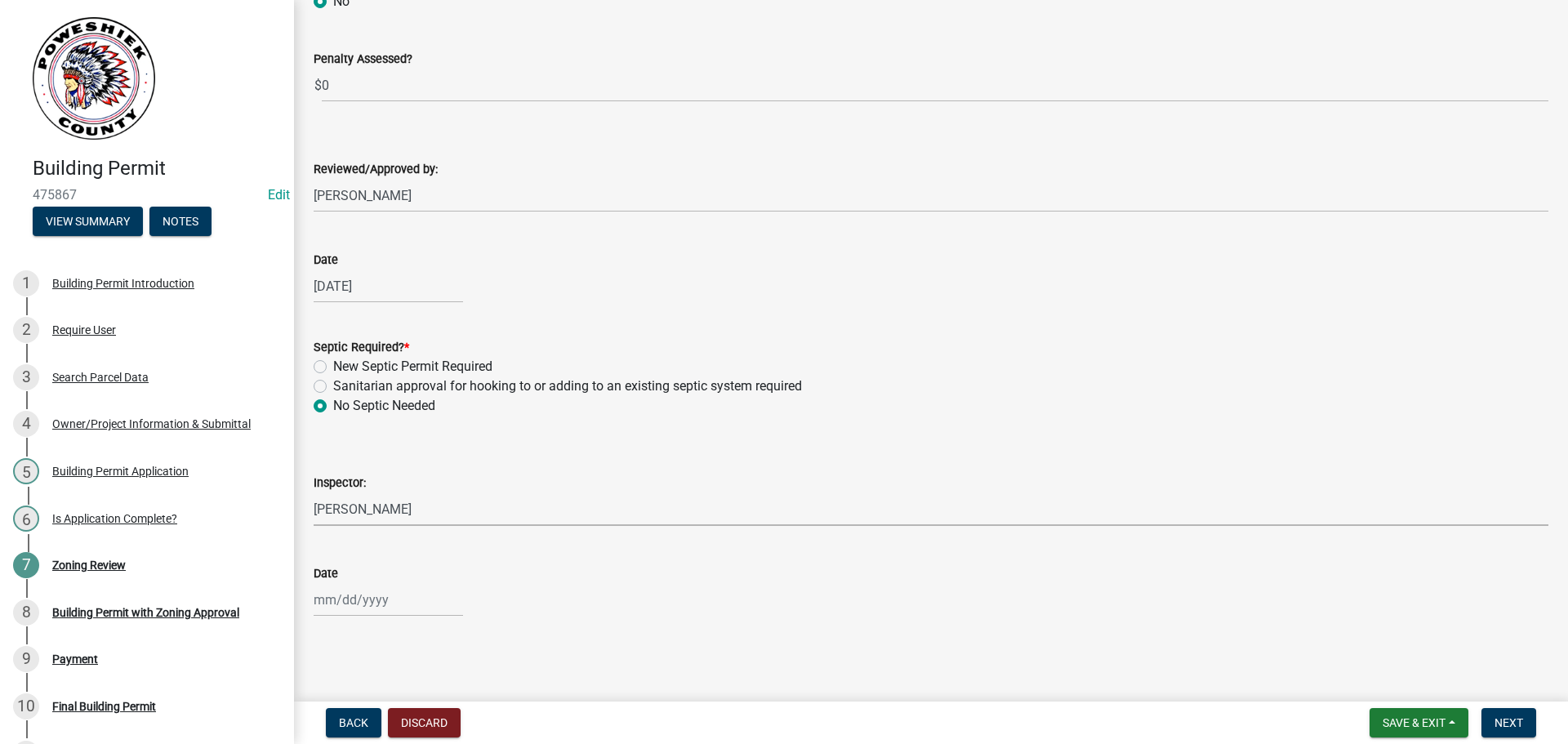
select select "9"
select select "2025"
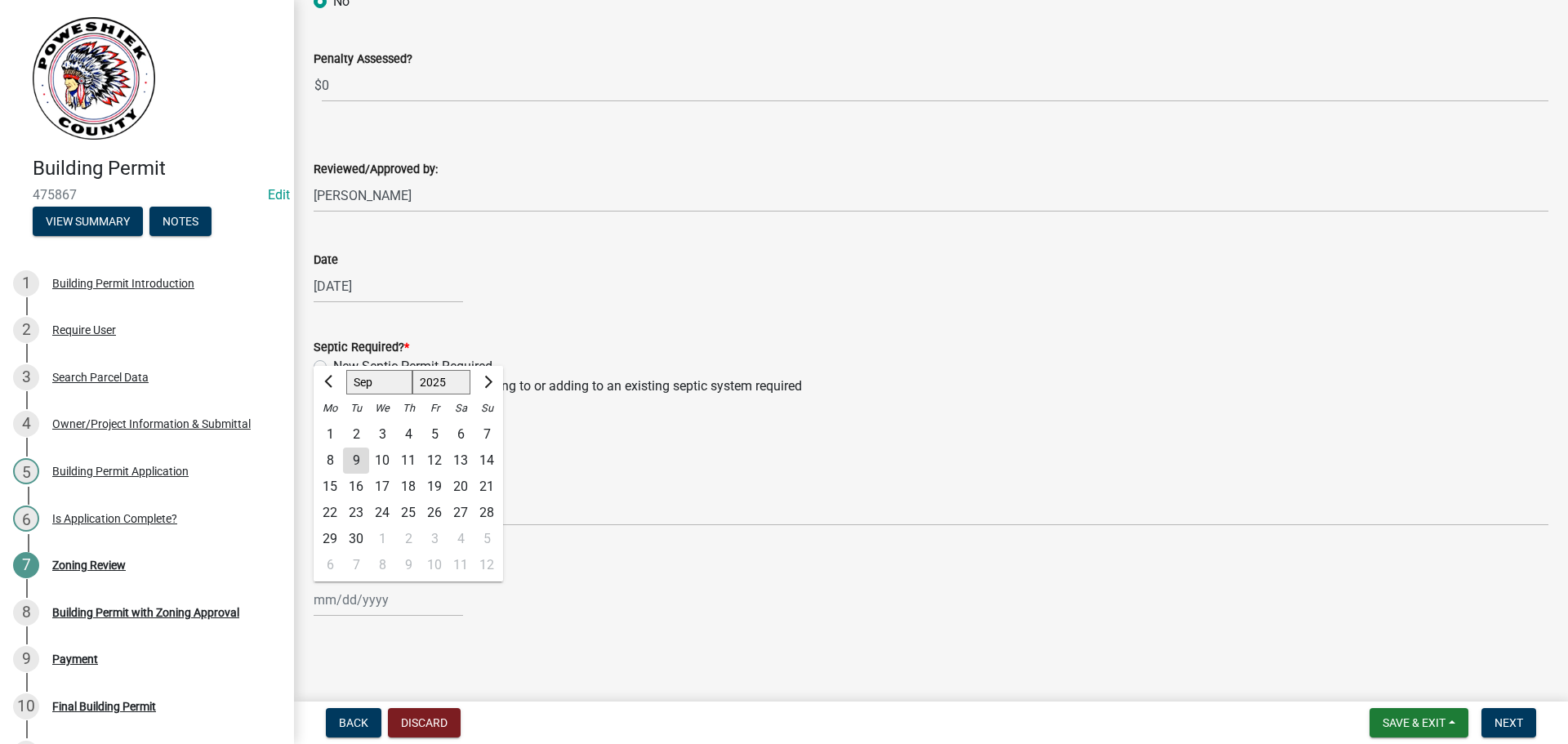
click at [356, 455] on div "9" at bounding box center [355, 460] width 26 height 26
type input "[DATE]"
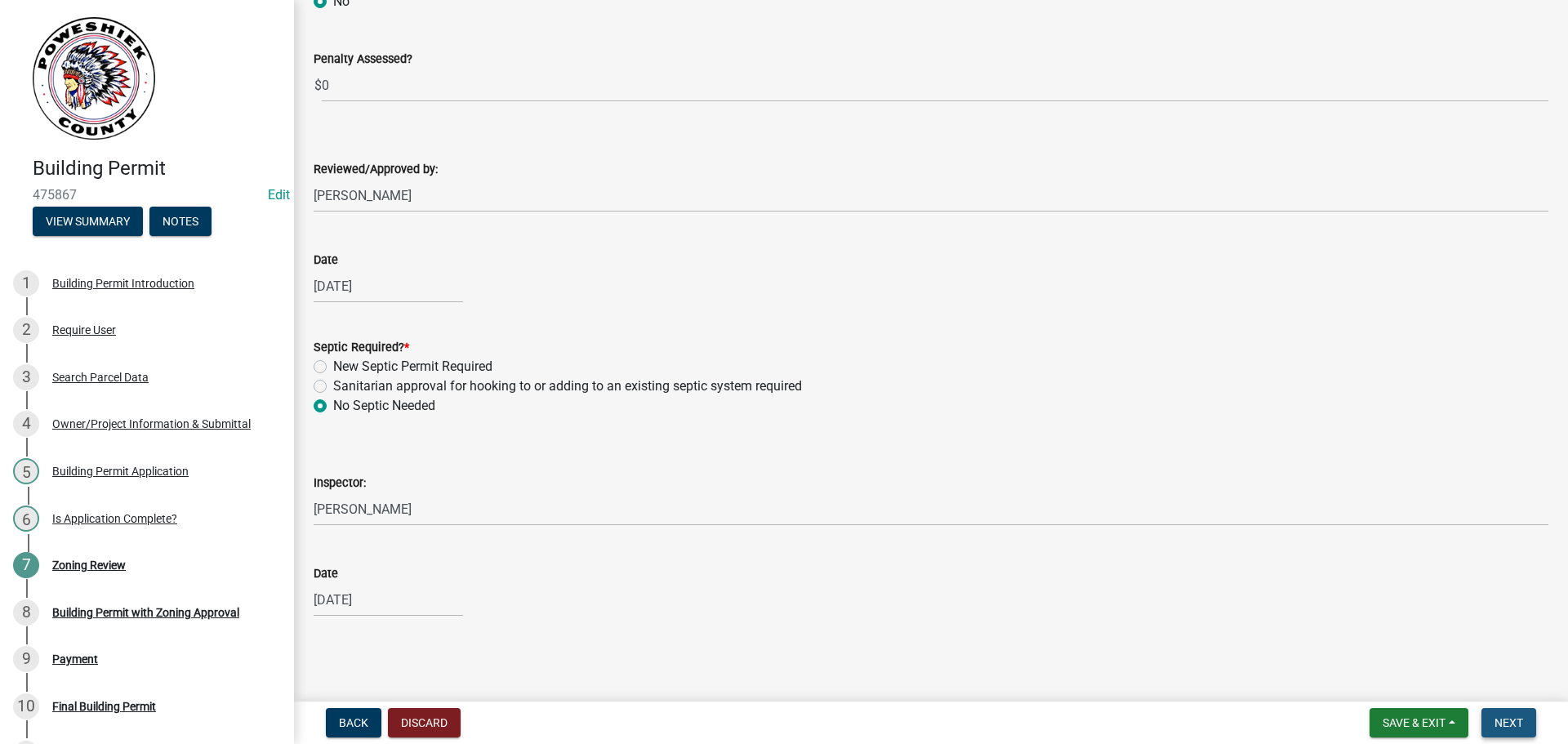
click at [1506, 724] on span "Next" at bounding box center [1508, 722] width 28 height 13
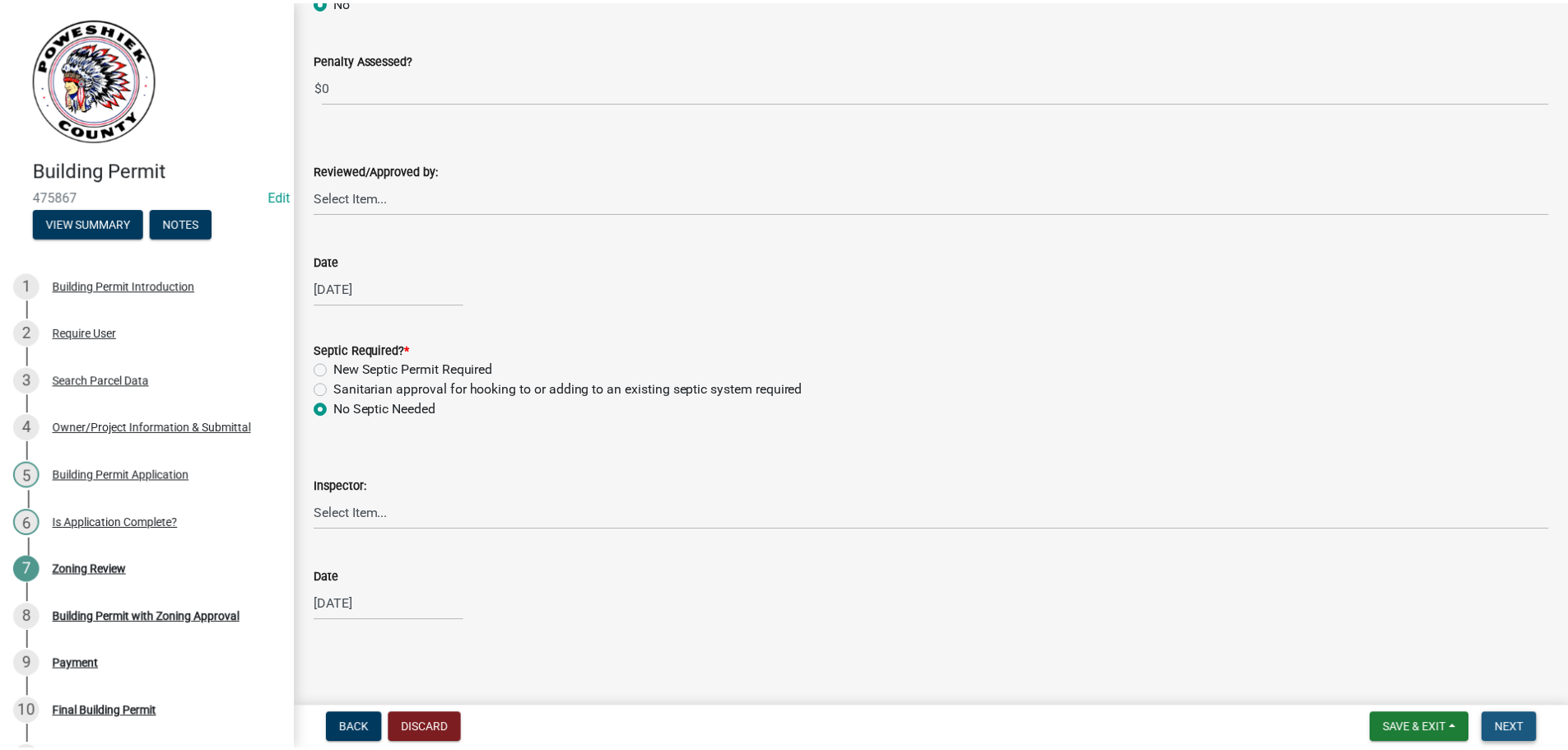
scroll to position [0, 0]
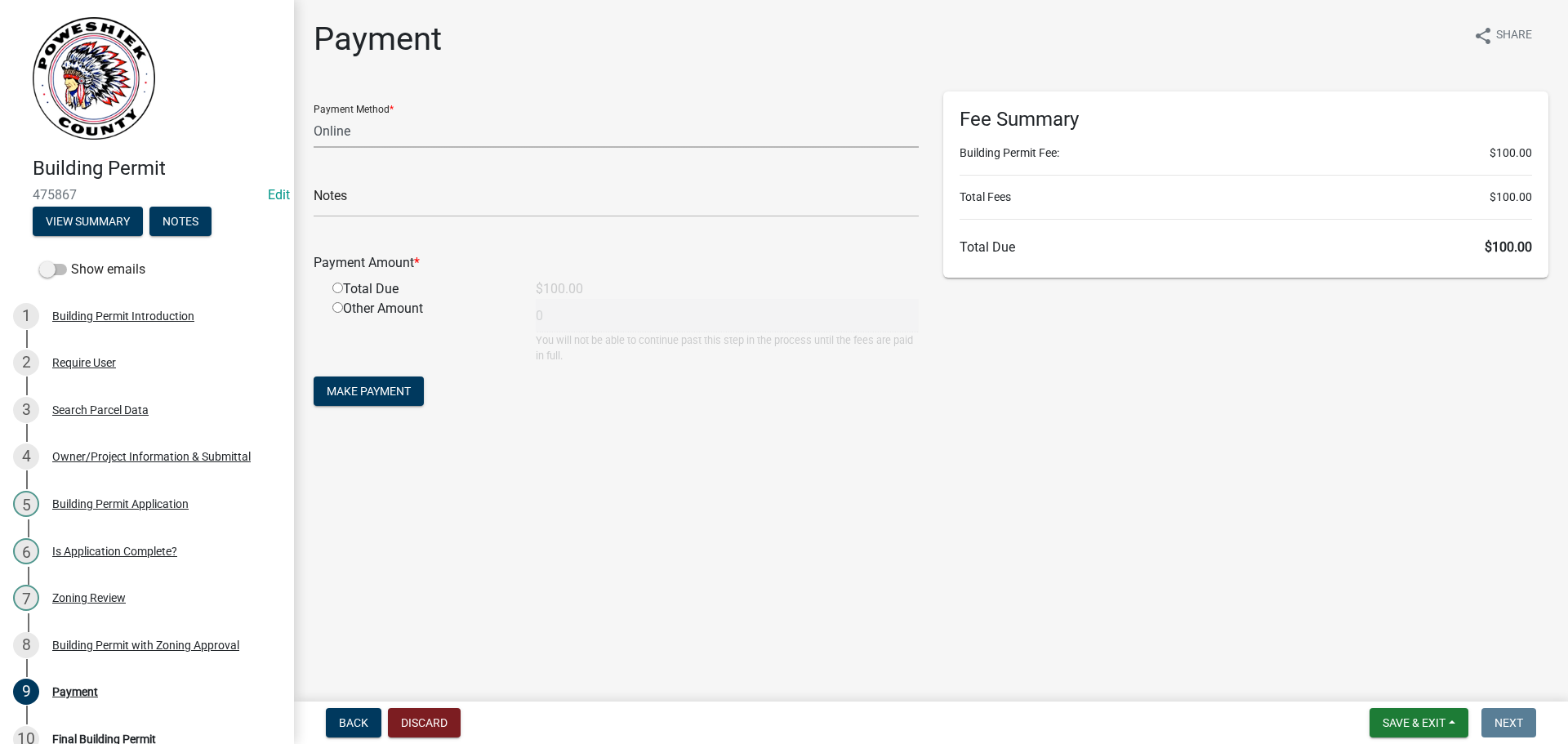
click at [368, 126] on select "Credit Card POS Check Cash Online" at bounding box center [616, 131] width 605 height 33
select select "1: 0"
click at [314, 114] on select "Credit Card POS Check Cash Online" at bounding box center [616, 131] width 605 height 33
click at [376, 194] on input "text" at bounding box center [616, 200] width 605 height 33
type input "4528"
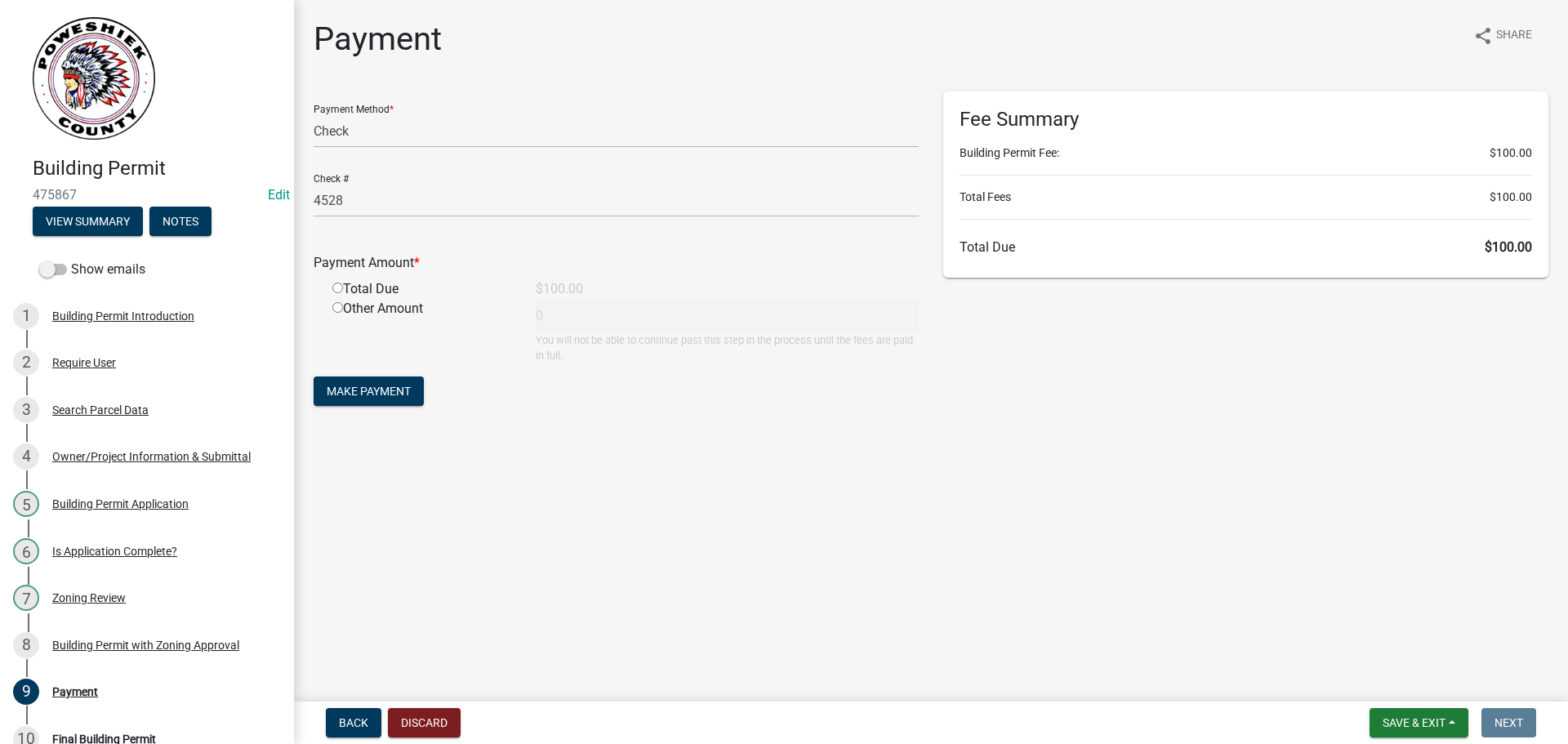
click at [335, 287] on input "radio" at bounding box center [338, 288] width 10 height 10
radio input "true"
type input "100"
click at [359, 394] on span "Make Payment" at bounding box center [368, 390] width 84 height 13
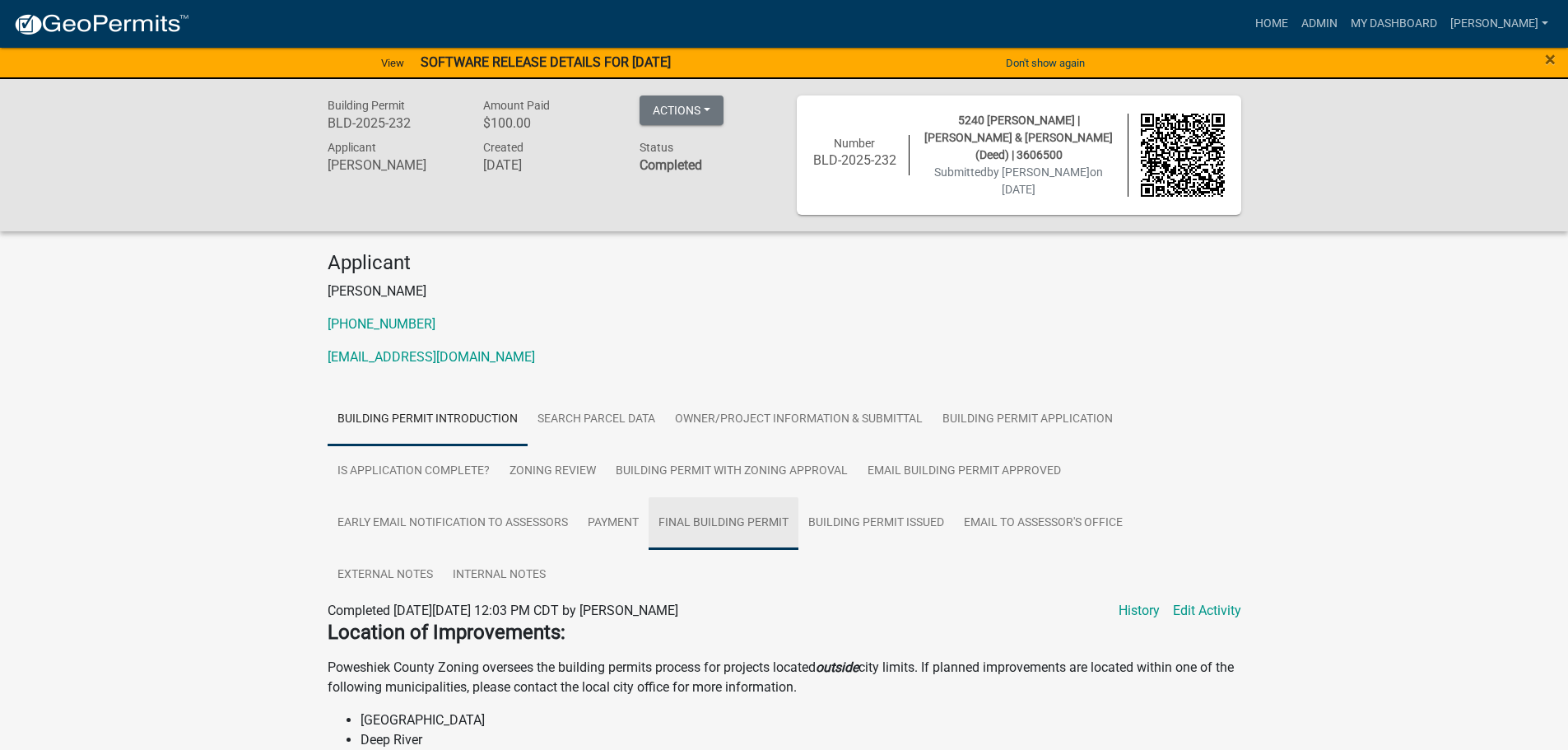
click at [689, 518] on link "Final Building Permit" at bounding box center [723, 523] width 150 height 53
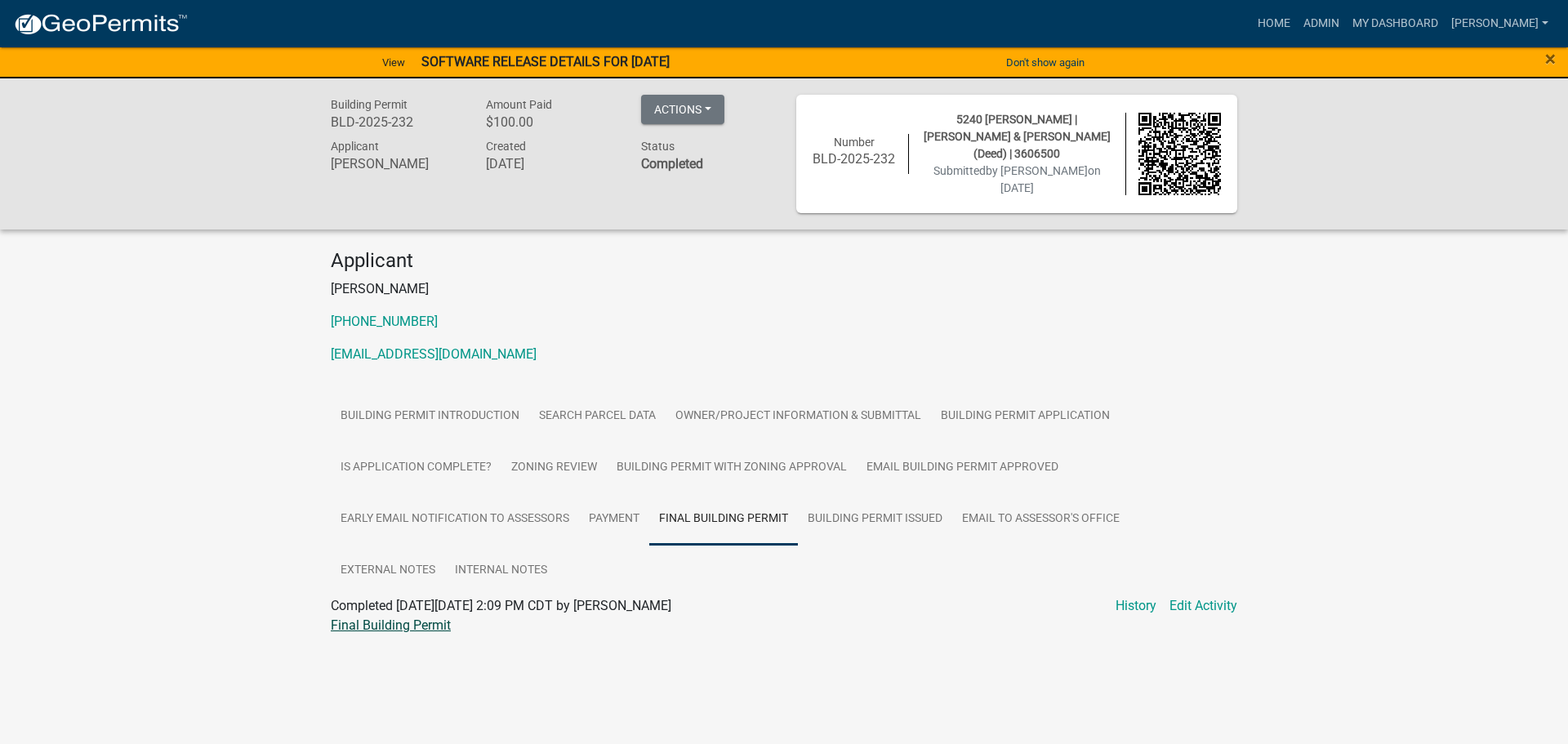
click at [394, 621] on link "Final Building Permit" at bounding box center [391, 625] width 120 height 15
click at [618, 517] on link "Payment" at bounding box center [614, 518] width 70 height 52
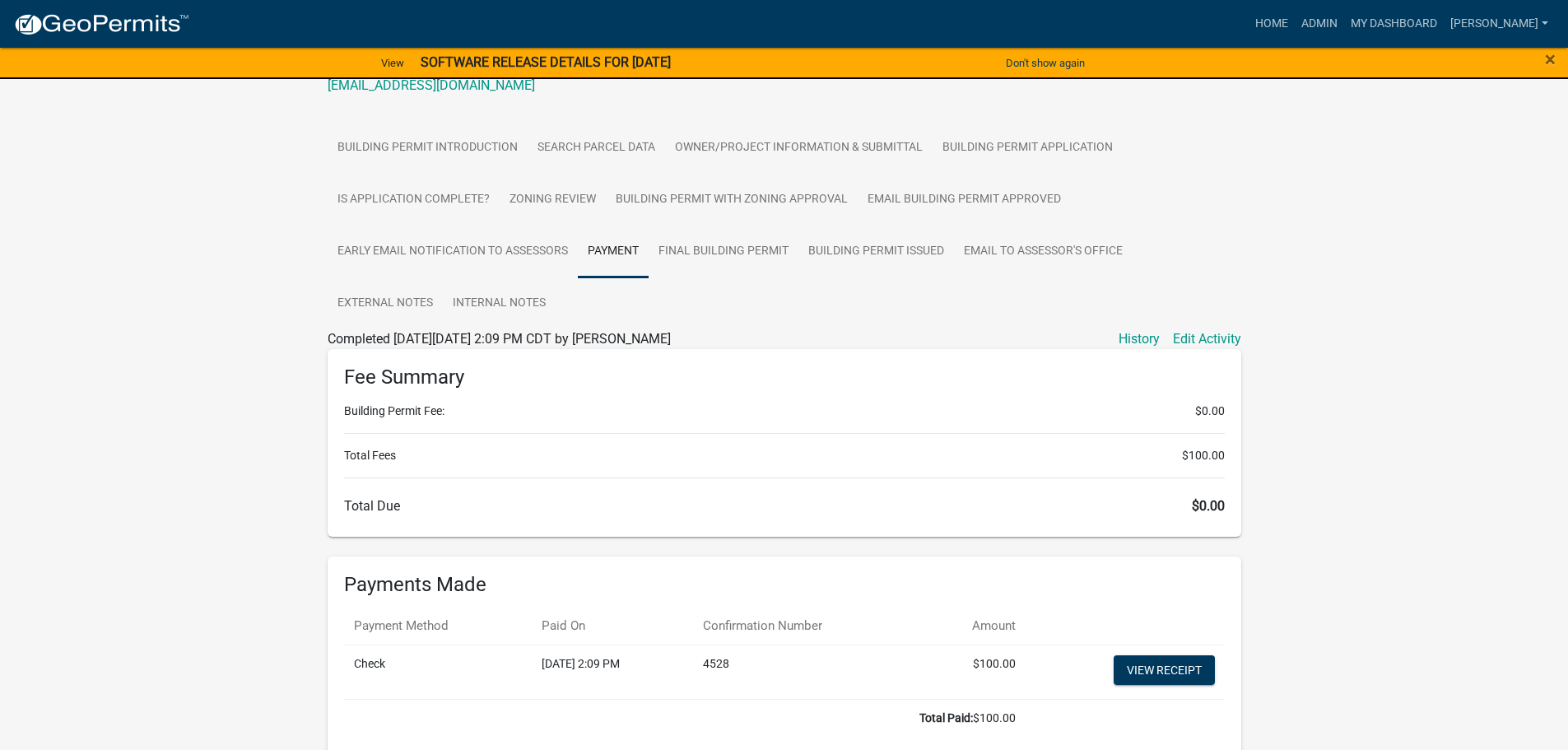
scroll to position [329, 0]
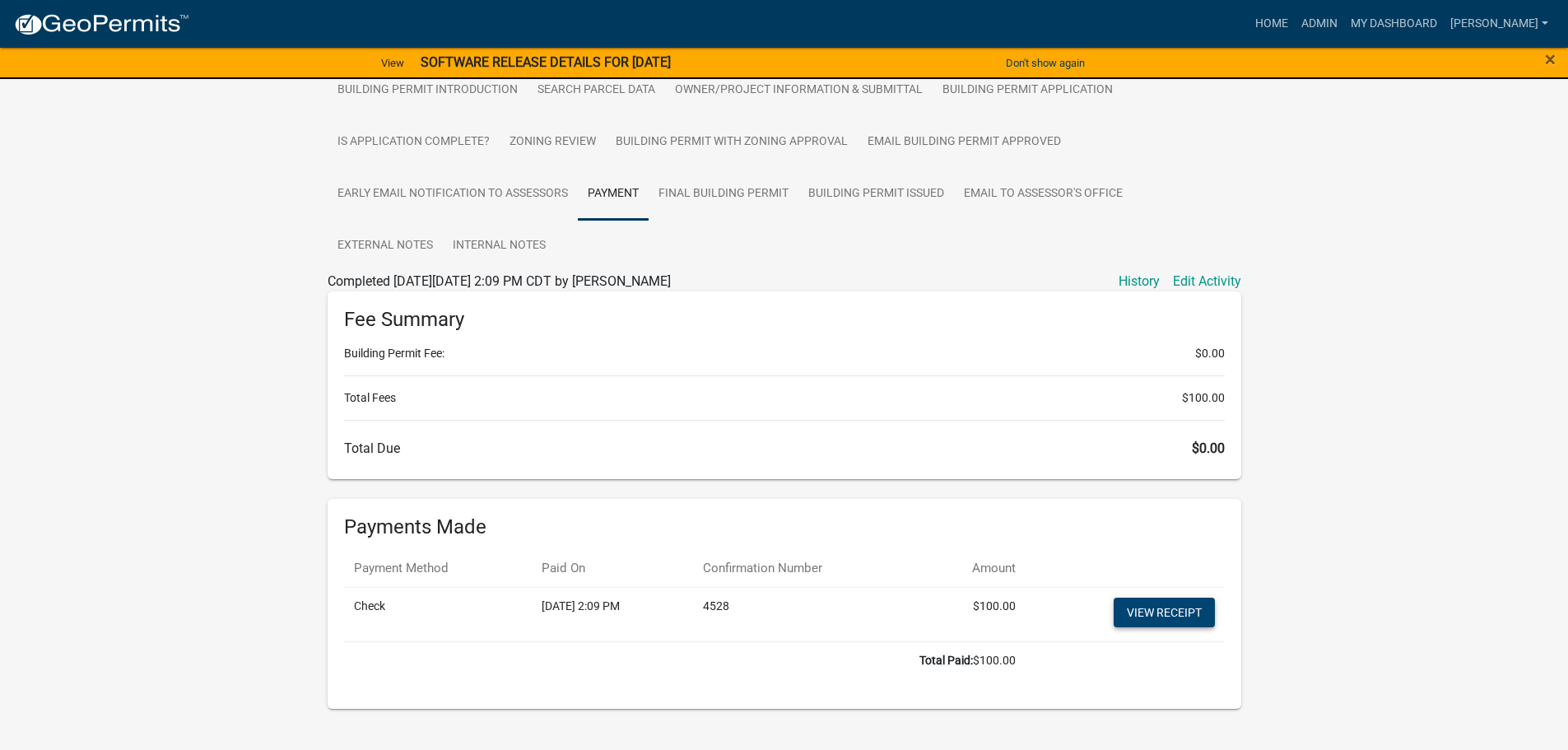
click at [1178, 608] on link "View receipt" at bounding box center [1164, 612] width 102 height 29
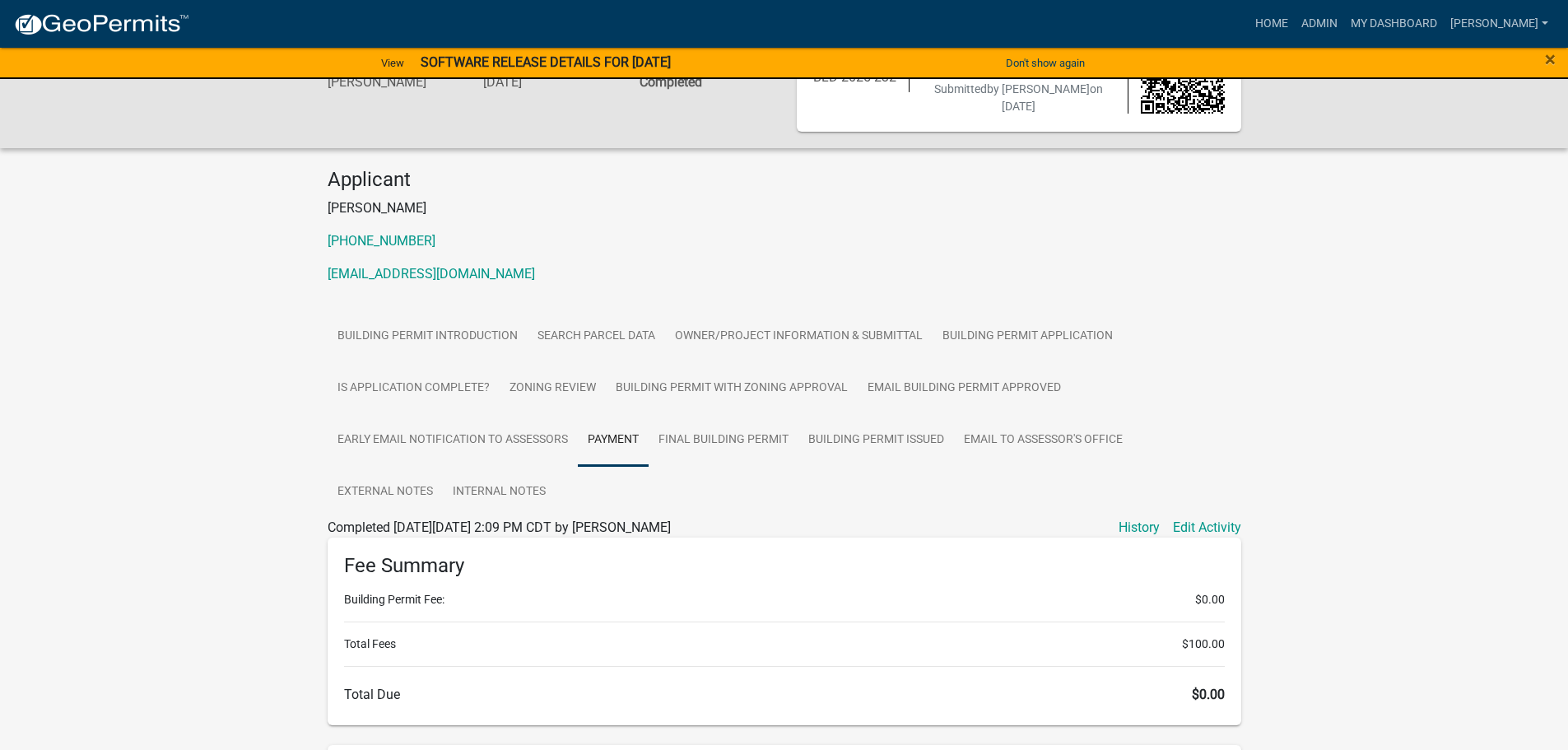
scroll to position [83, 0]
click at [726, 329] on link "Owner/Project Information & Submittal" at bounding box center [798, 337] width 268 height 53
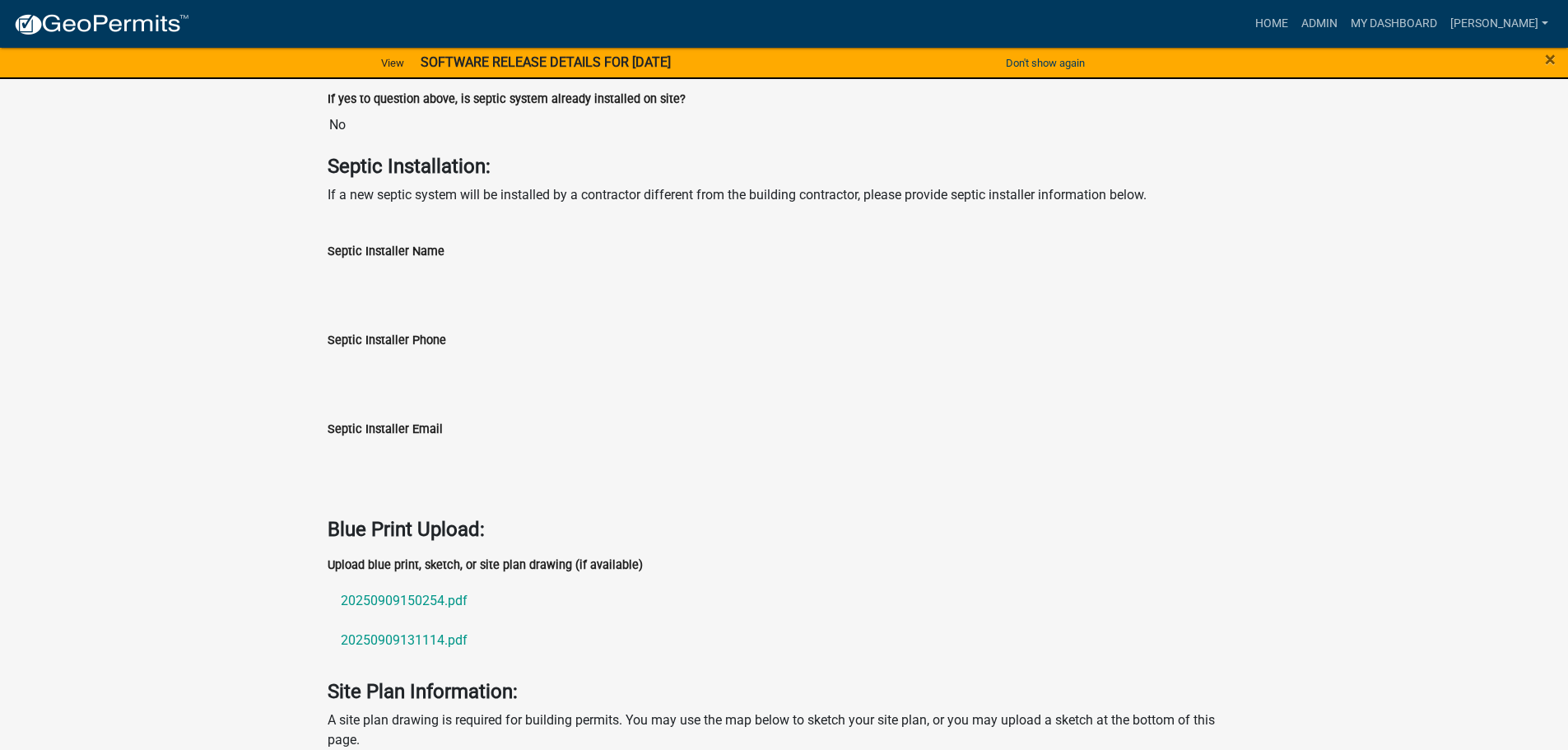
scroll to position [4774, 0]
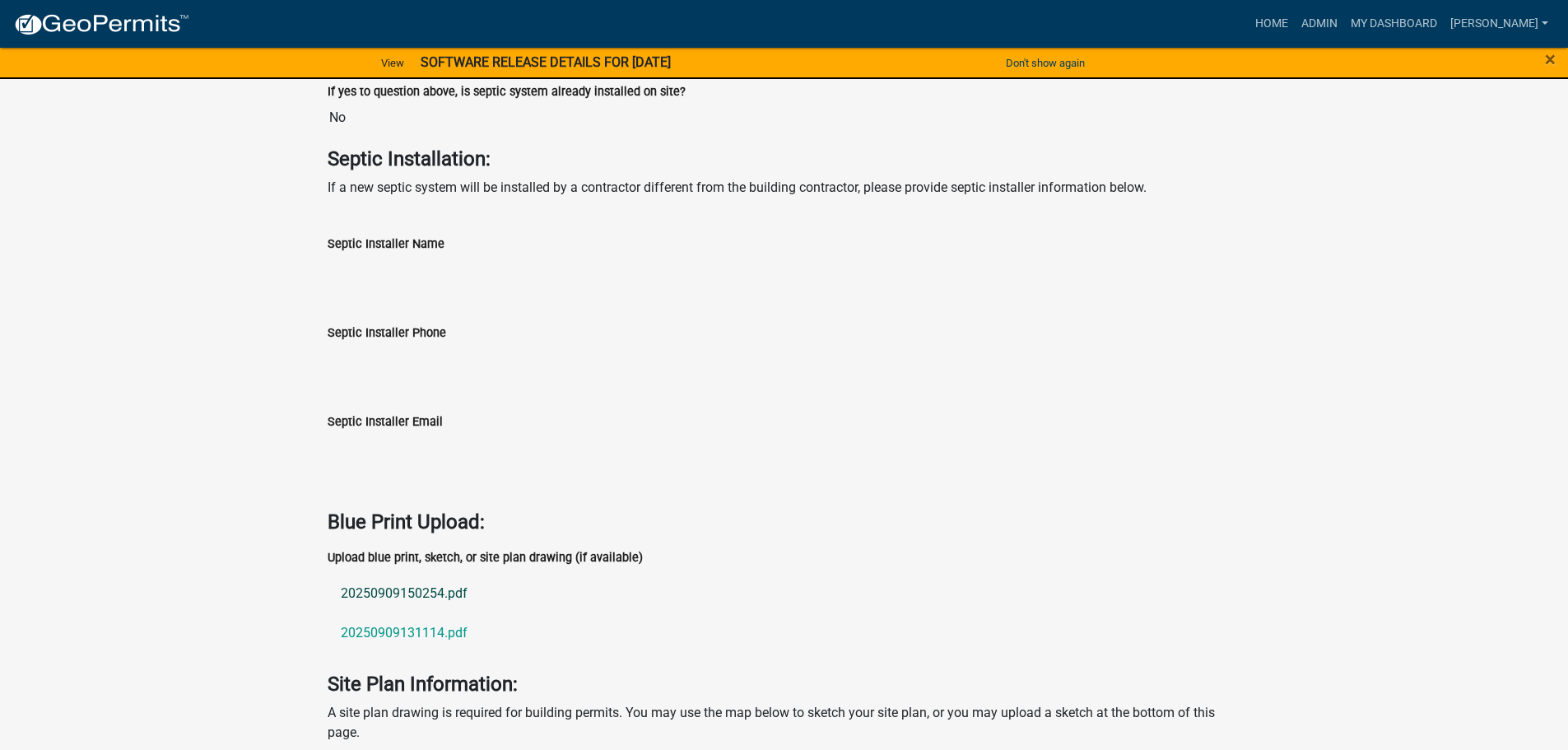
click at [384, 588] on link "20250909150254.pdf" at bounding box center [784, 593] width 914 height 40
click at [407, 625] on link "20250909131114.pdf" at bounding box center [784, 633] width 914 height 40
